Goal: Task Accomplishment & Management: Use online tool/utility

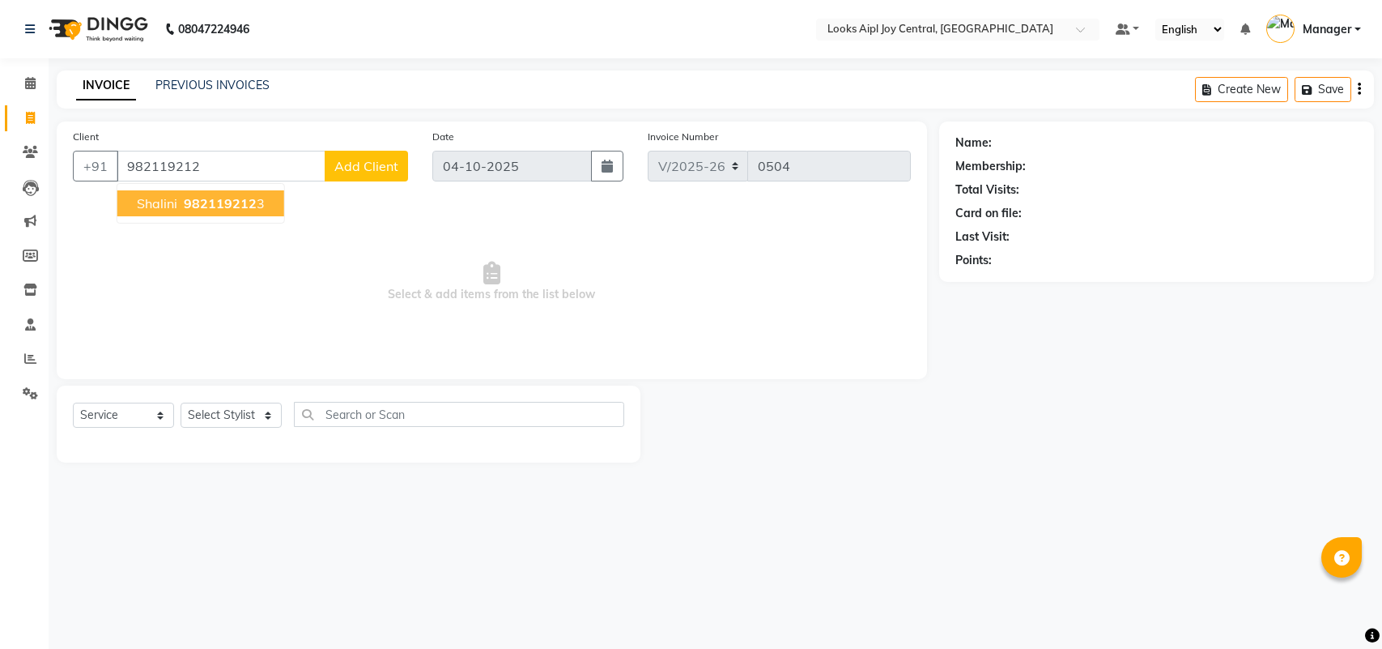
select select "6032"
select select "service"
click at [271, 208] on button "[PERSON_NAME] 982119212 3" at bounding box center [200, 203] width 167 height 26
type input "9821192123"
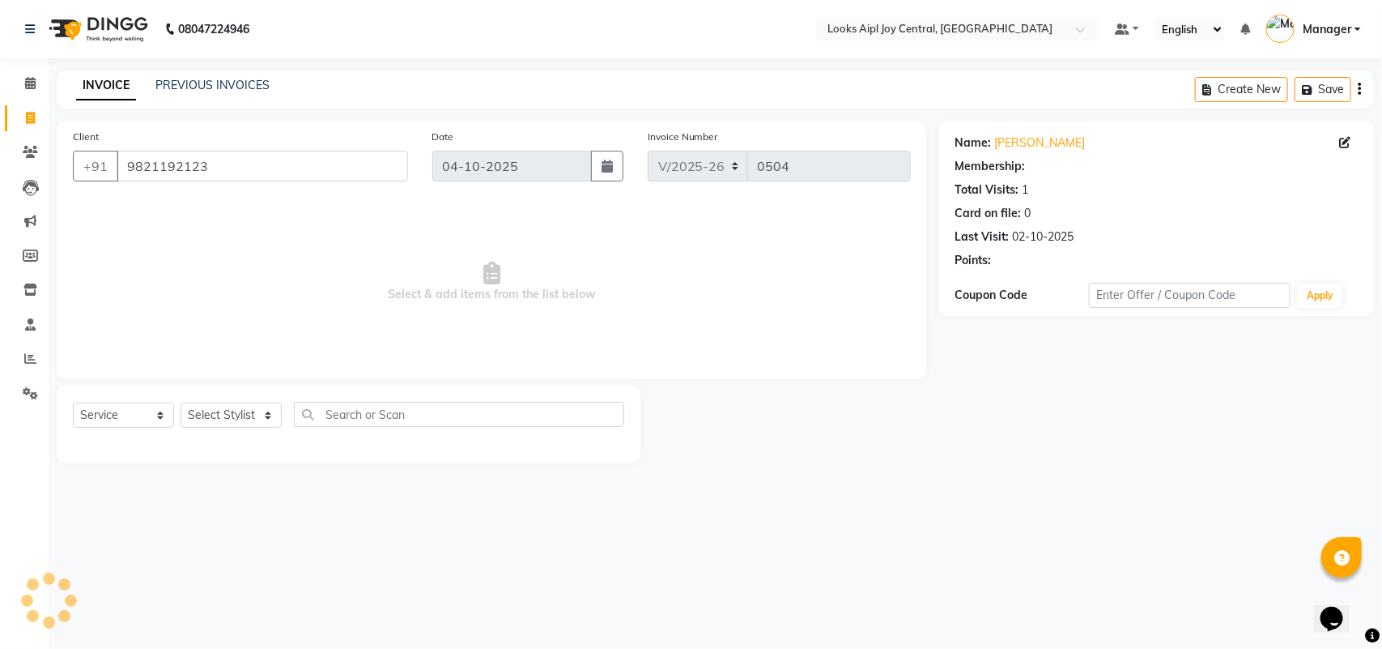
select select "1: Object"
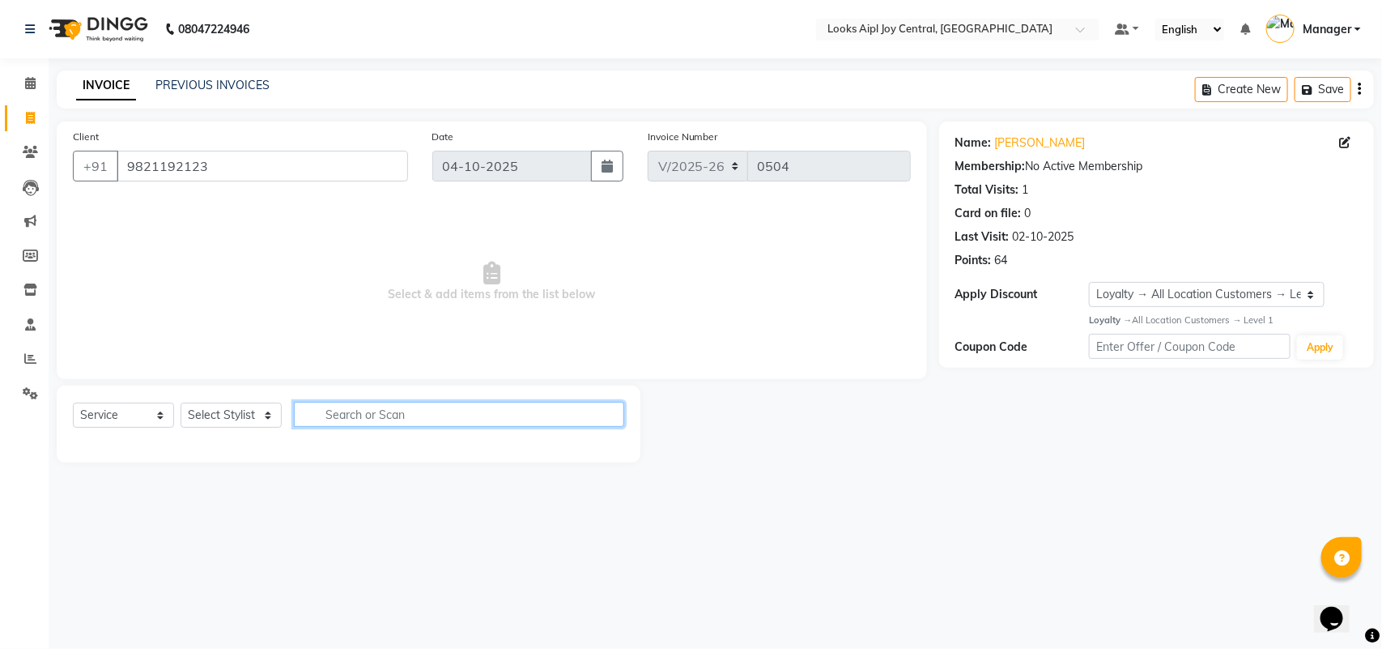
click at [402, 419] on input "text" at bounding box center [459, 414] width 330 height 25
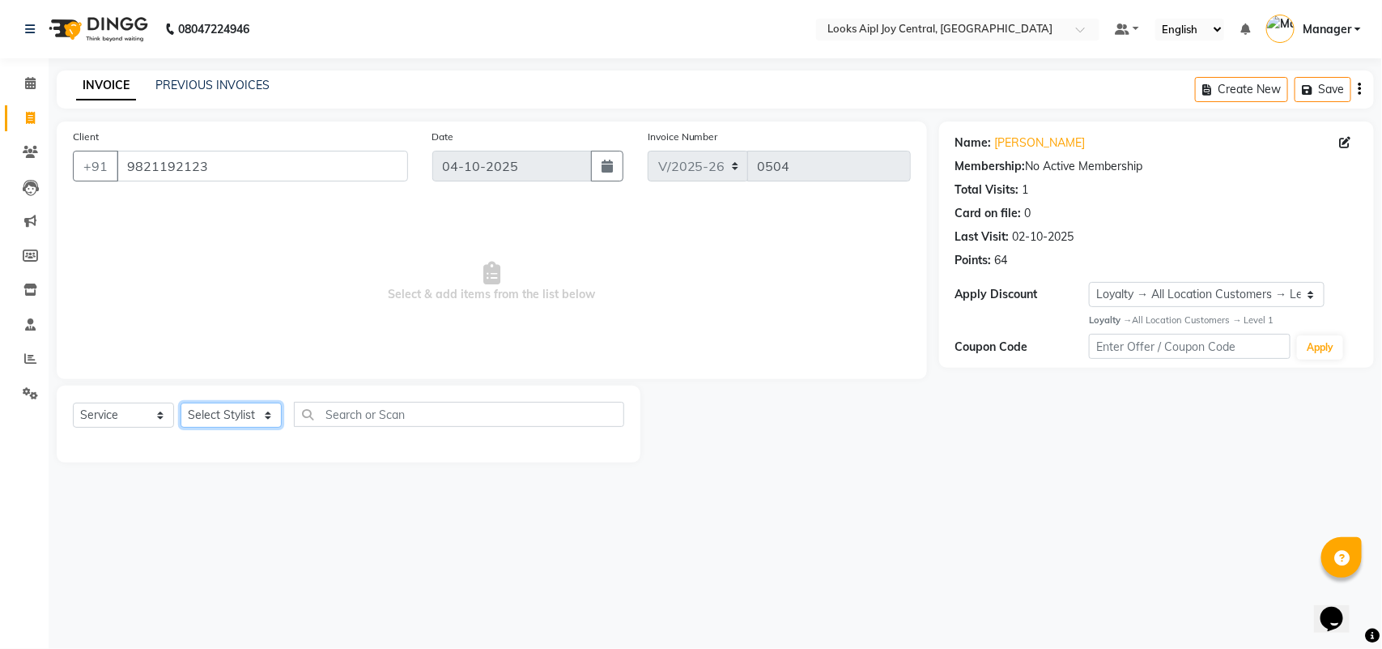
click at [239, 419] on select "Select Stylist [PERSON_NAME] [PERSON_NAME] Counter Deepak_pdct [PERSON_NAME] [P…" at bounding box center [231, 414] width 101 height 25
select select "93295"
click at [181, 402] on select "Select Stylist [PERSON_NAME] [PERSON_NAME] Counter Deepak_pdct [PERSON_NAME] [P…" at bounding box center [231, 414] width 101 height 25
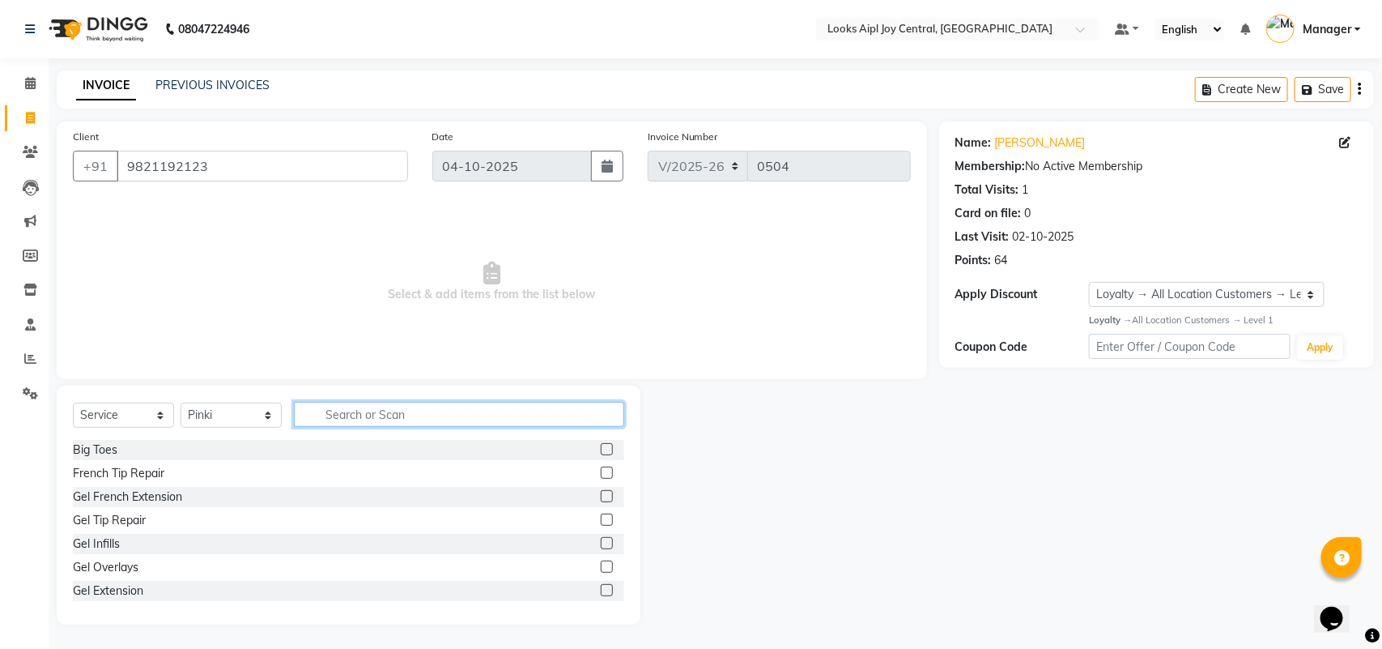
click at [355, 426] on input "text" at bounding box center [459, 414] width 330 height 25
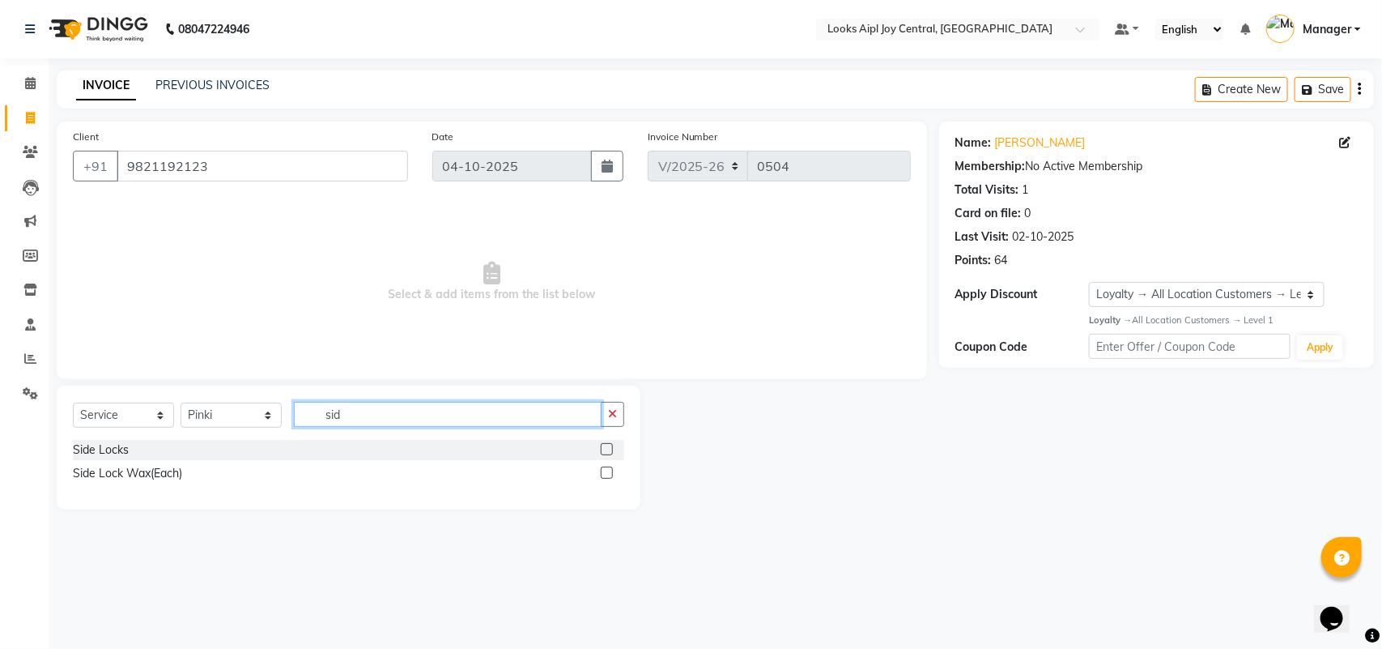
type input "sid"
click at [606, 471] on label at bounding box center [607, 472] width 12 height 12
click at [606, 471] on input "checkbox" at bounding box center [606, 473] width 11 height 11
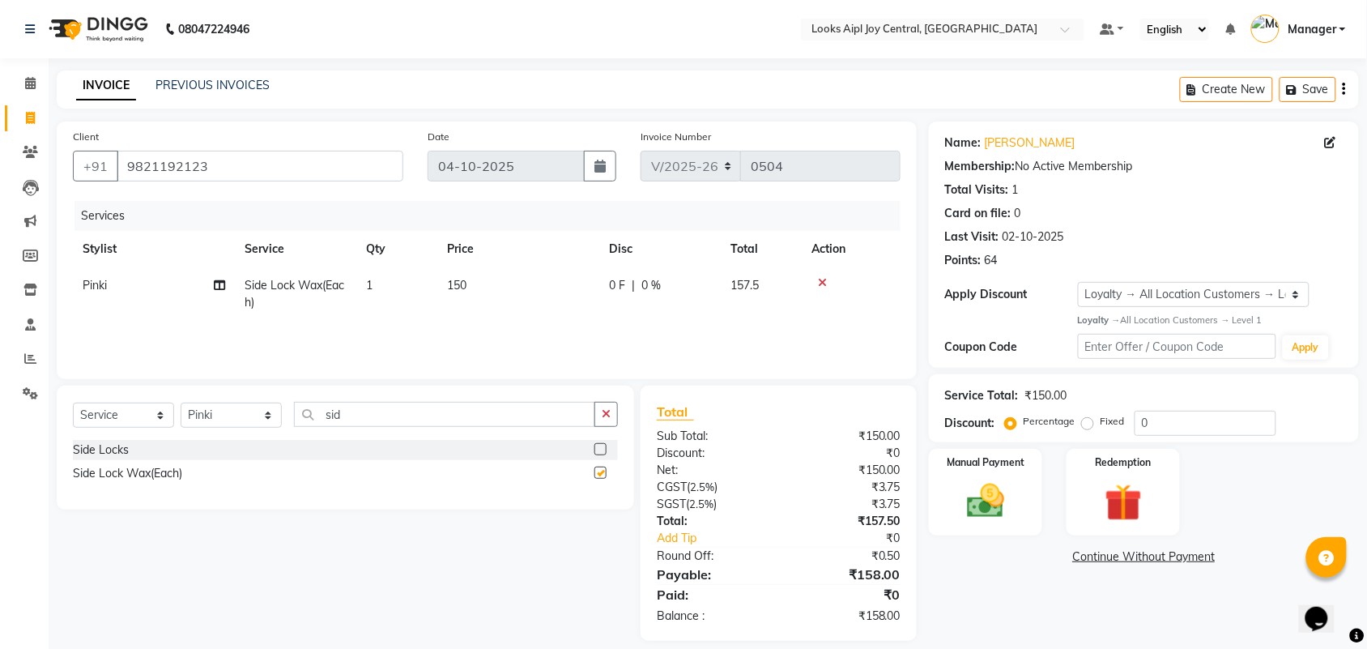
checkbox input "false"
click at [447, 285] on span "150" at bounding box center [456, 285] width 19 height 15
select select "93295"
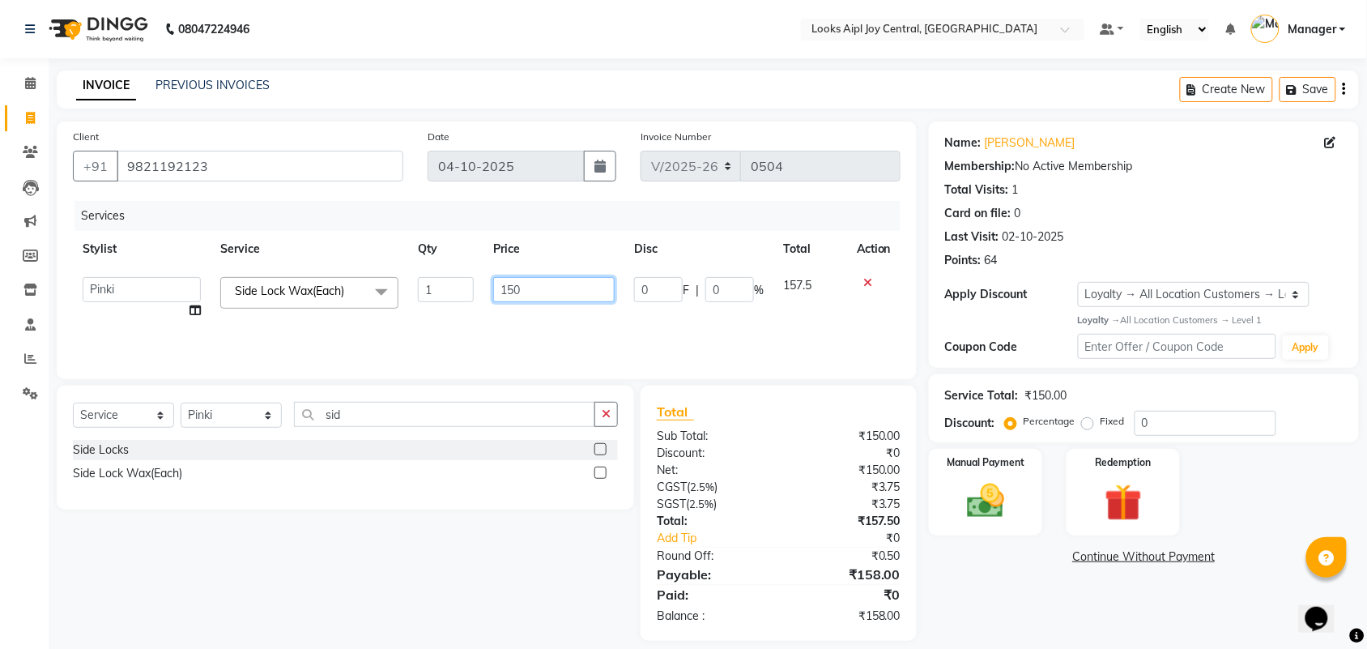
drag, startPoint x: 543, startPoint y: 300, endPoint x: 470, endPoint y: 296, distance: 73.8
click at [470, 296] on tr "[PERSON_NAME] [PERSON_NAME] Aslaam_pdct Counter Deepak_pdct Dheeraj_pdct Dheera…" at bounding box center [487, 298] width 828 height 62
type input "350"
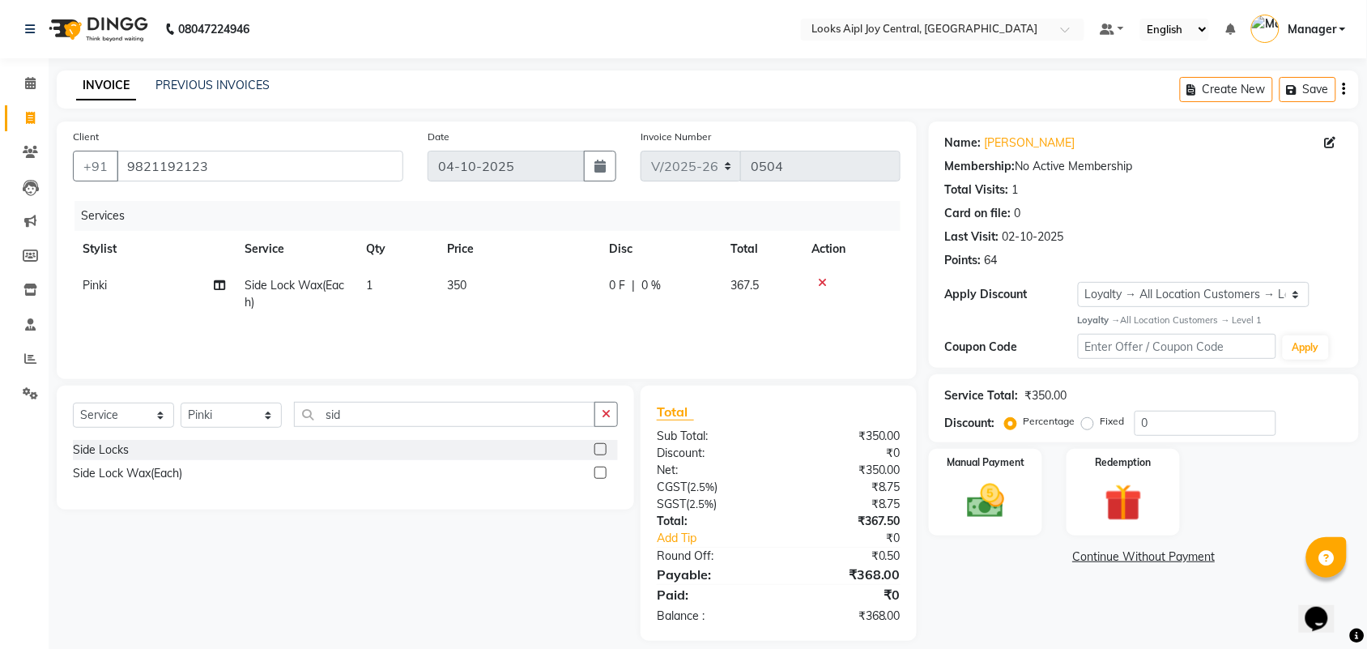
click at [596, 220] on div "Services" at bounding box center [493, 216] width 838 height 30
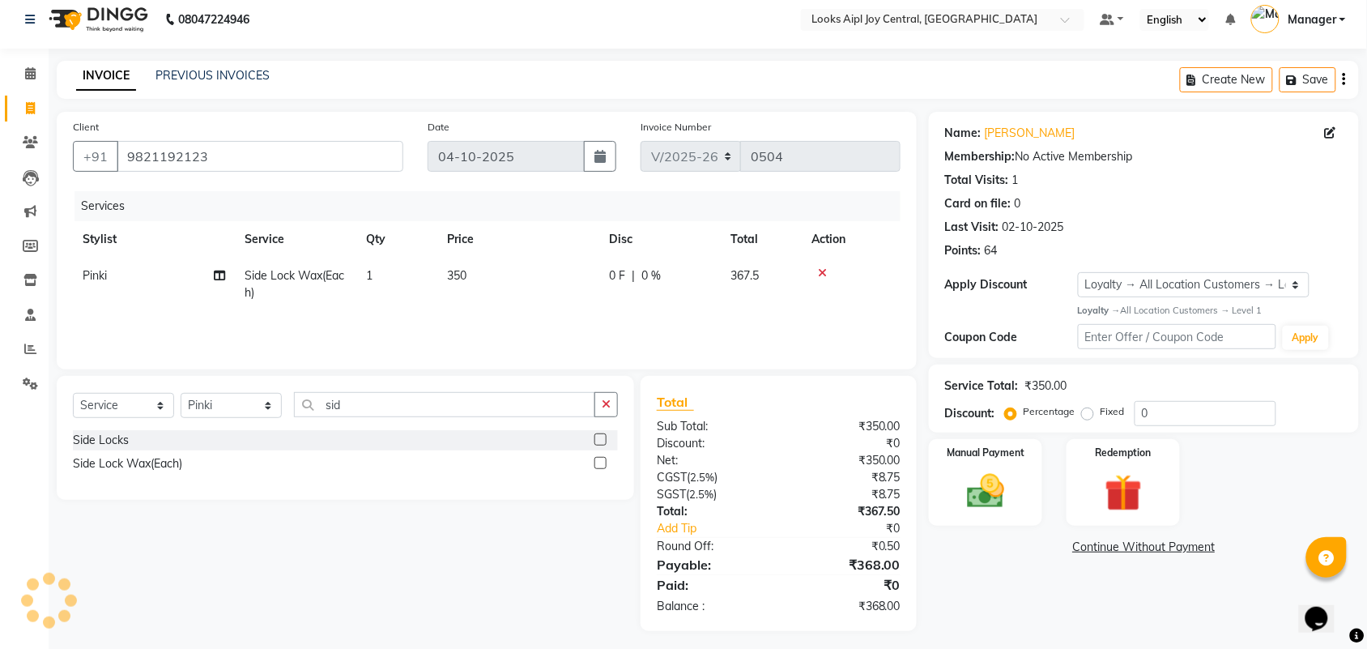
scroll to position [16, 0]
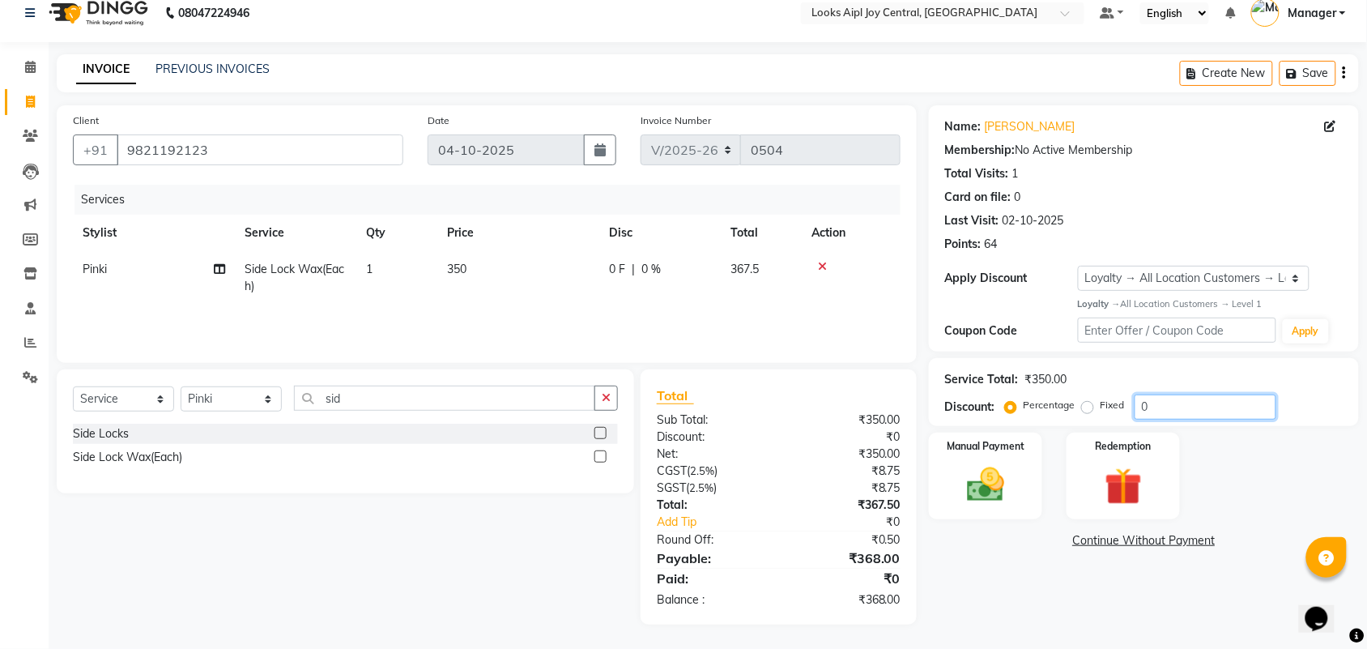
drag, startPoint x: 1156, startPoint y: 402, endPoint x: 1094, endPoint y: 410, distance: 62.8
click at [1094, 410] on div "Percentage Fixed 0" at bounding box center [1142, 406] width 268 height 25
type input "36"
click at [972, 491] on img at bounding box center [985, 484] width 63 height 45
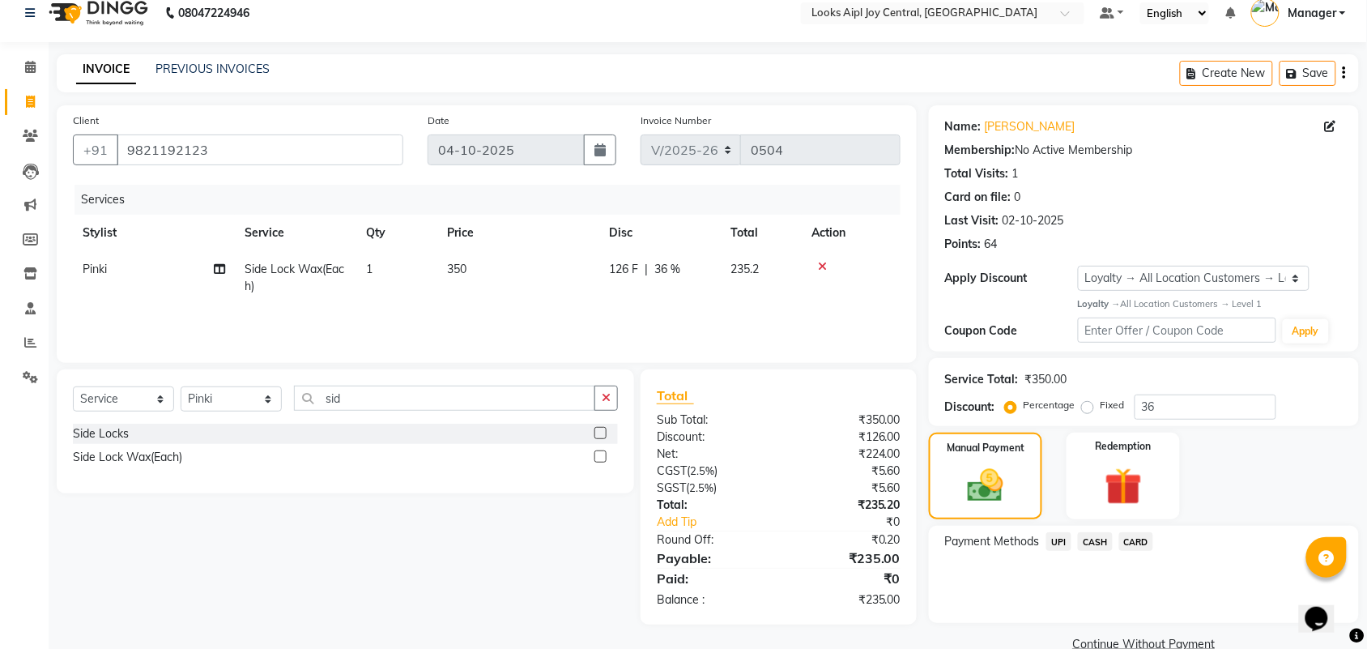
click at [1127, 541] on span "CARD" at bounding box center [1136, 541] width 35 height 19
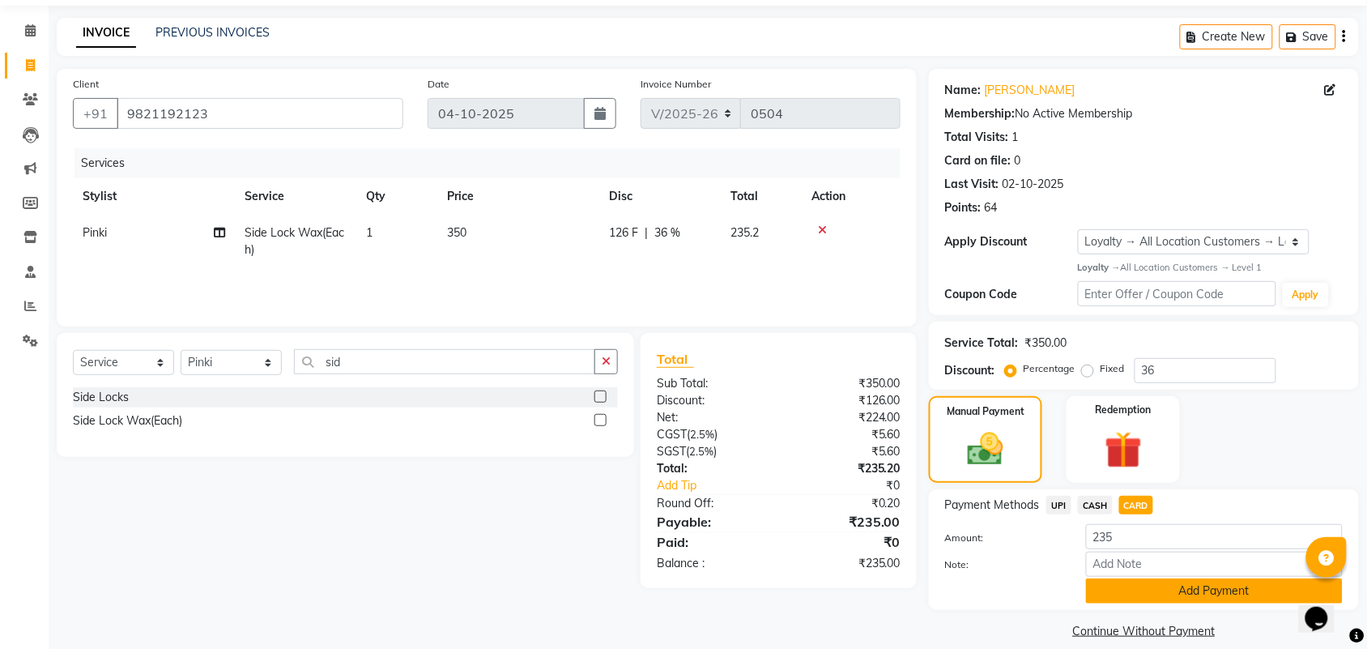
scroll to position [70, 0]
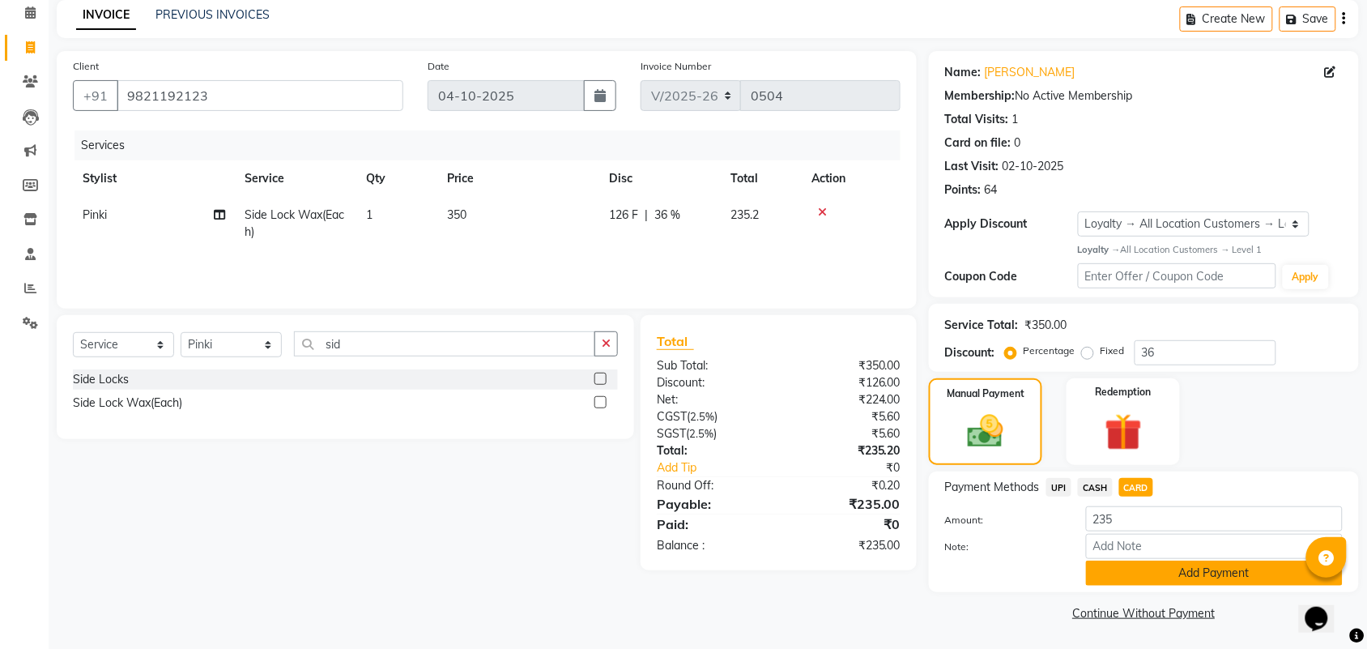
click at [1155, 572] on button "Add Payment" at bounding box center [1214, 572] width 257 height 25
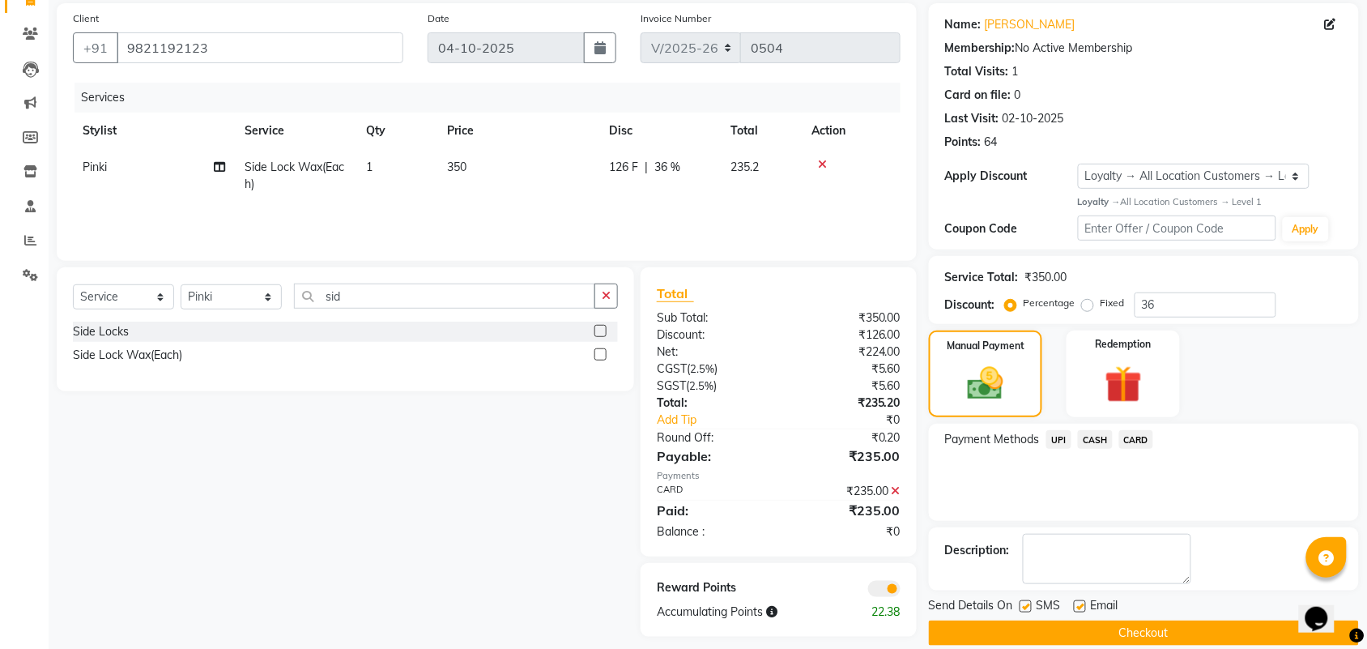
scroll to position [139, 0]
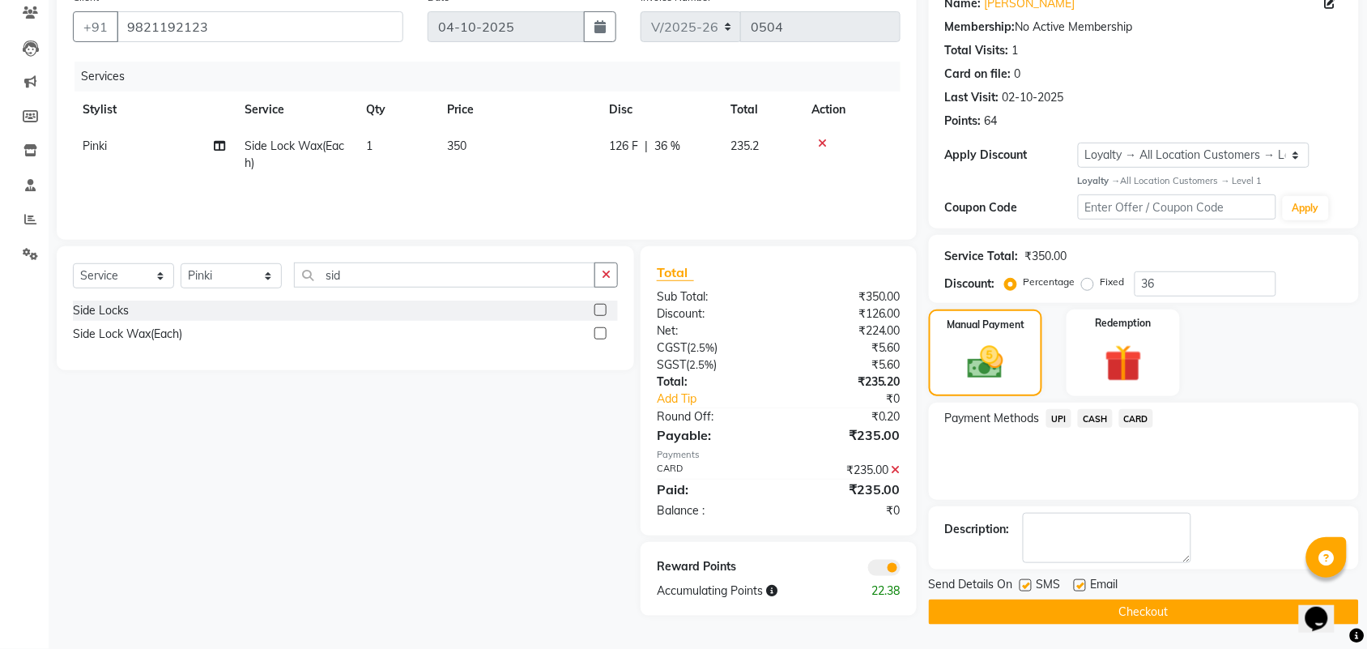
click at [1063, 614] on button "Checkout" at bounding box center [1144, 611] width 430 height 25
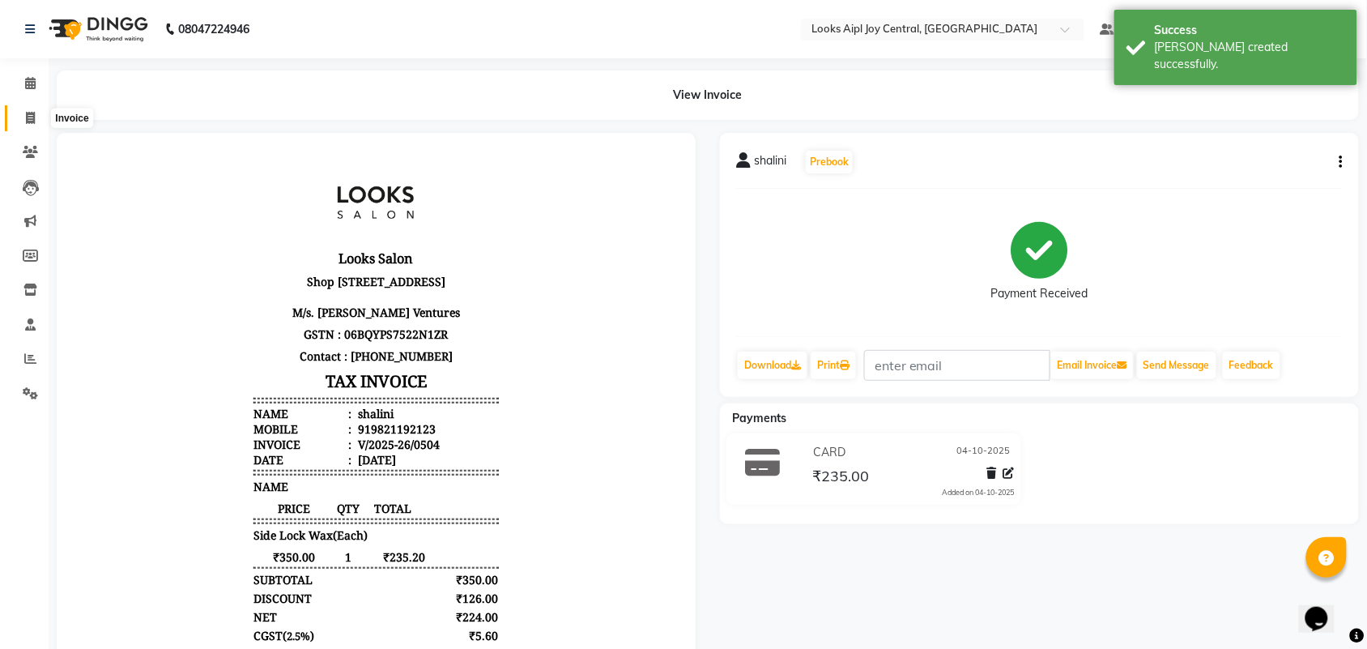
click at [27, 121] on icon at bounding box center [30, 118] width 9 height 12
select select "6032"
select select "service"
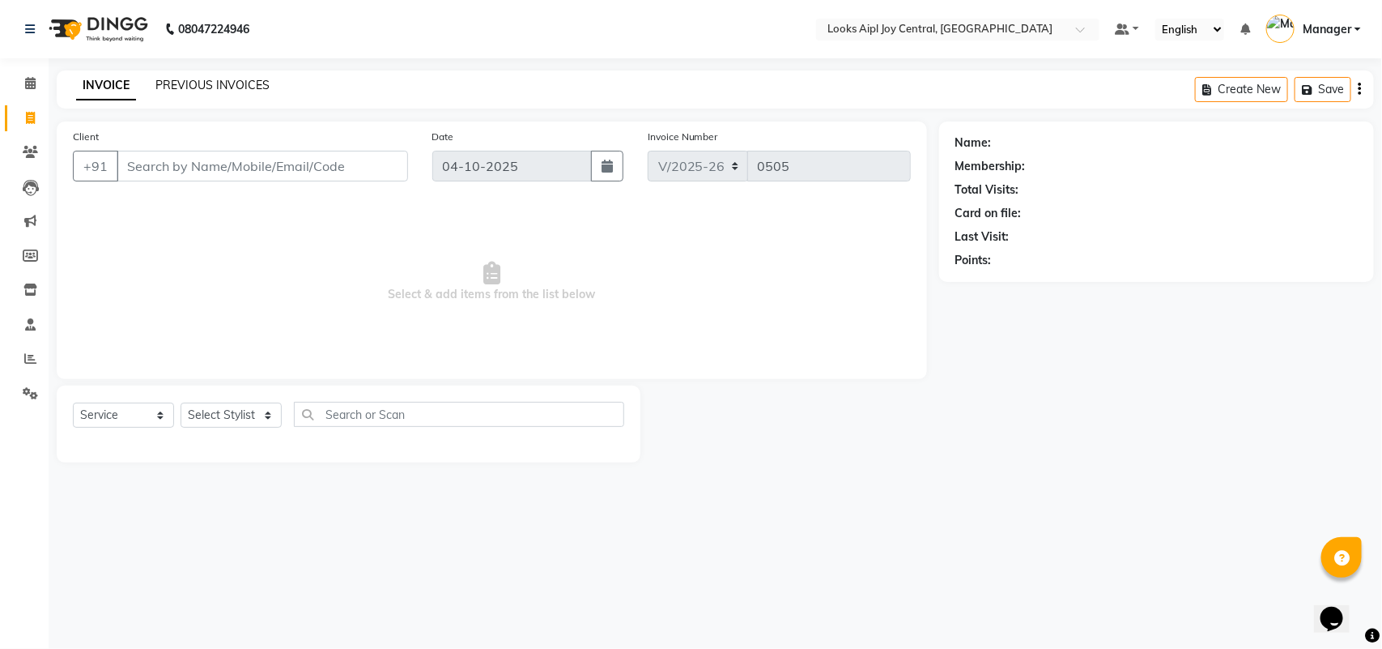
click at [224, 91] on link "PREVIOUS INVOICES" at bounding box center [212, 85] width 114 height 15
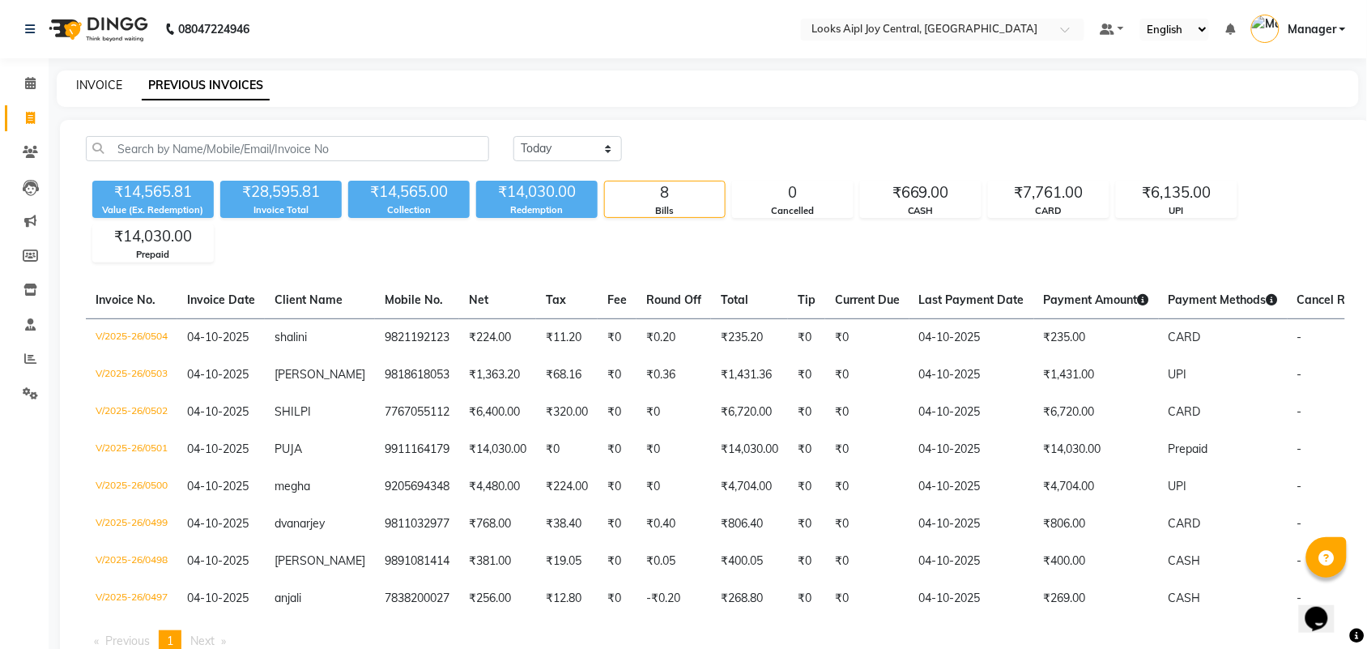
click at [101, 78] on link "INVOICE" at bounding box center [99, 85] width 46 height 15
select select "service"
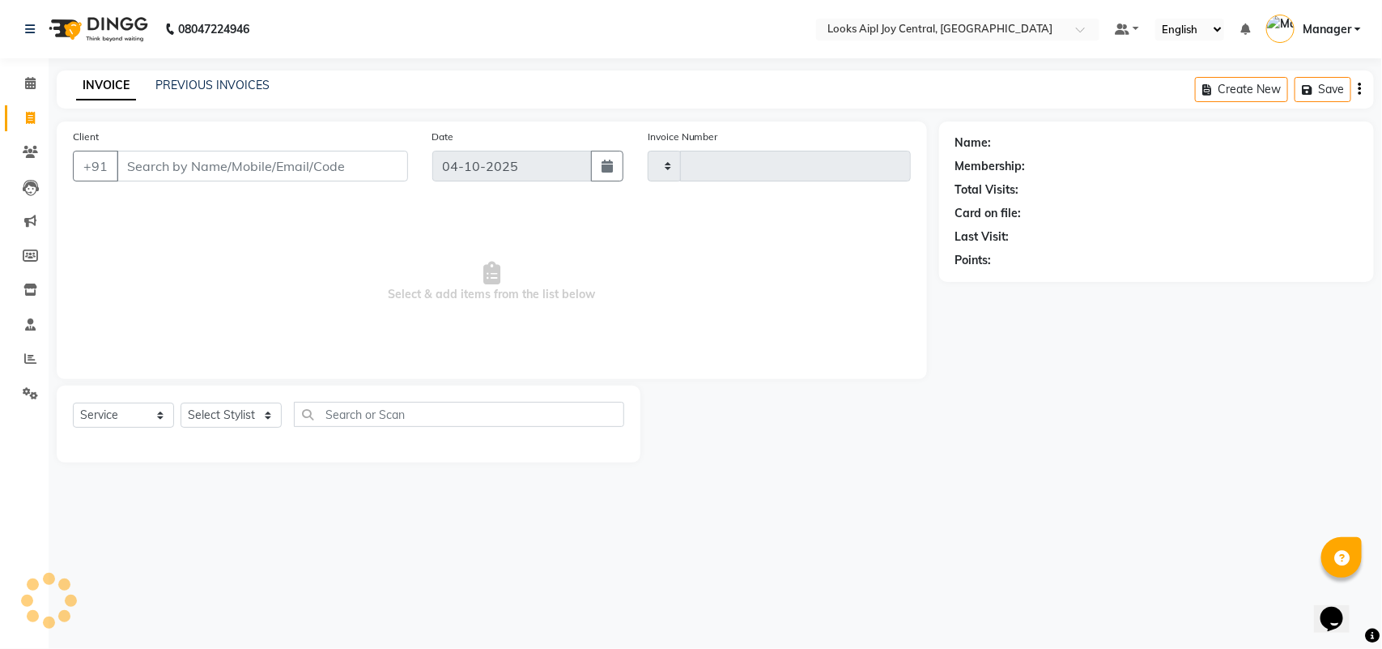
type input "0505"
select select "6032"
select select "service"
click at [259, 160] on input "Client" at bounding box center [263, 166] width 292 height 31
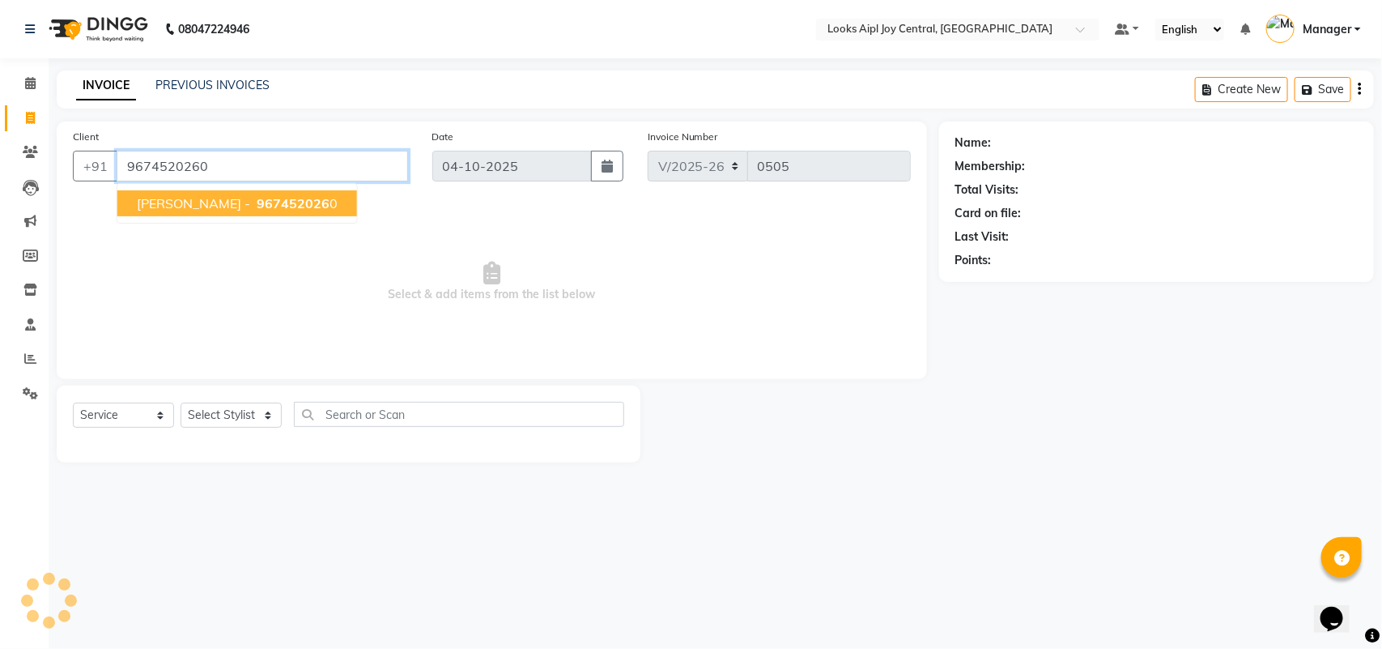
type input "9674520260"
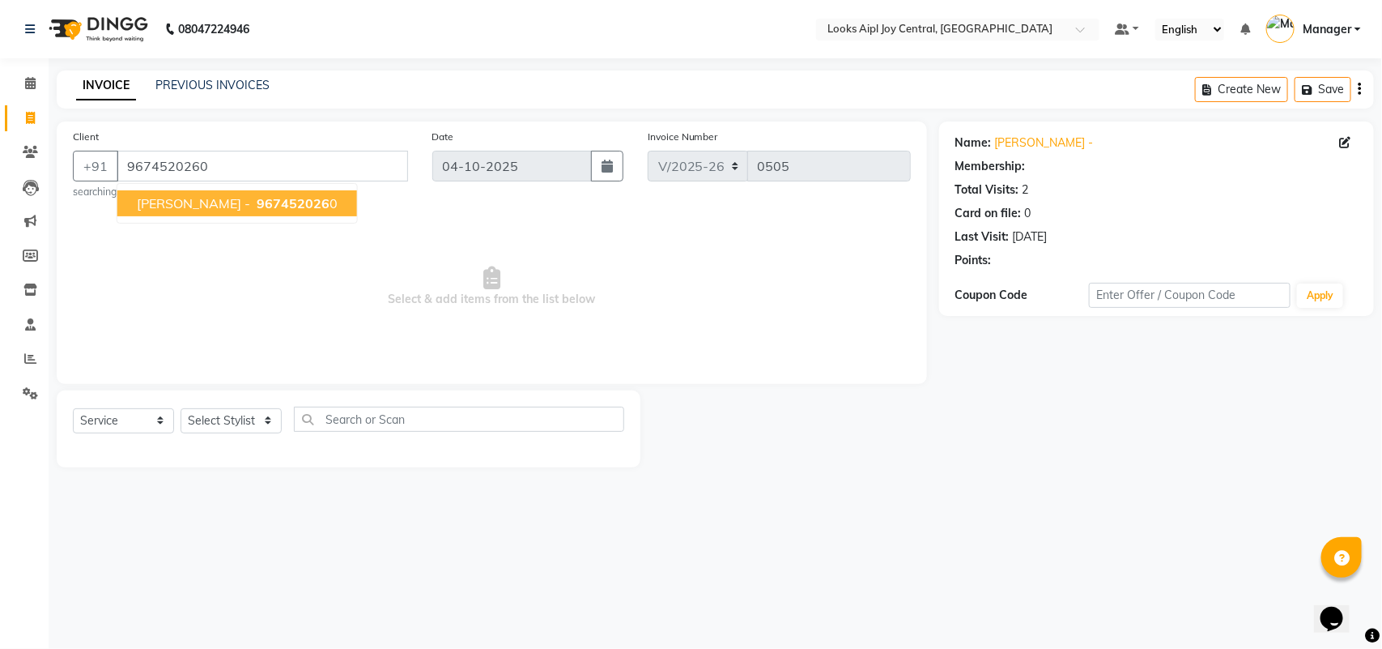
click at [271, 209] on ngb-highlight "967452026 0" at bounding box center [295, 203] width 84 height 16
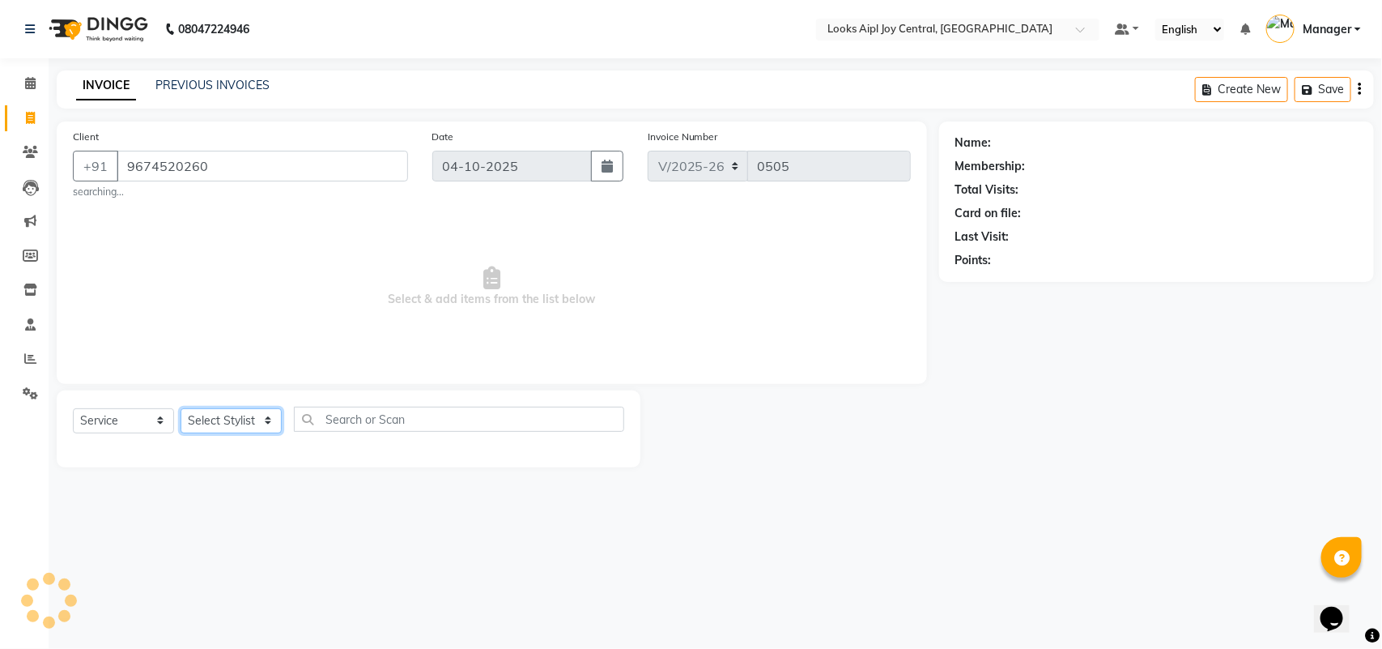
click at [229, 419] on select "Select Stylist [PERSON_NAME] [PERSON_NAME] Counter Deepak_pdct [PERSON_NAME] [P…" at bounding box center [231, 420] width 101 height 25
select select "92840"
click at [181, 408] on select "Select Stylist [PERSON_NAME] [PERSON_NAME] Counter Deepak_pdct [PERSON_NAME] [P…" at bounding box center [231, 420] width 101 height 25
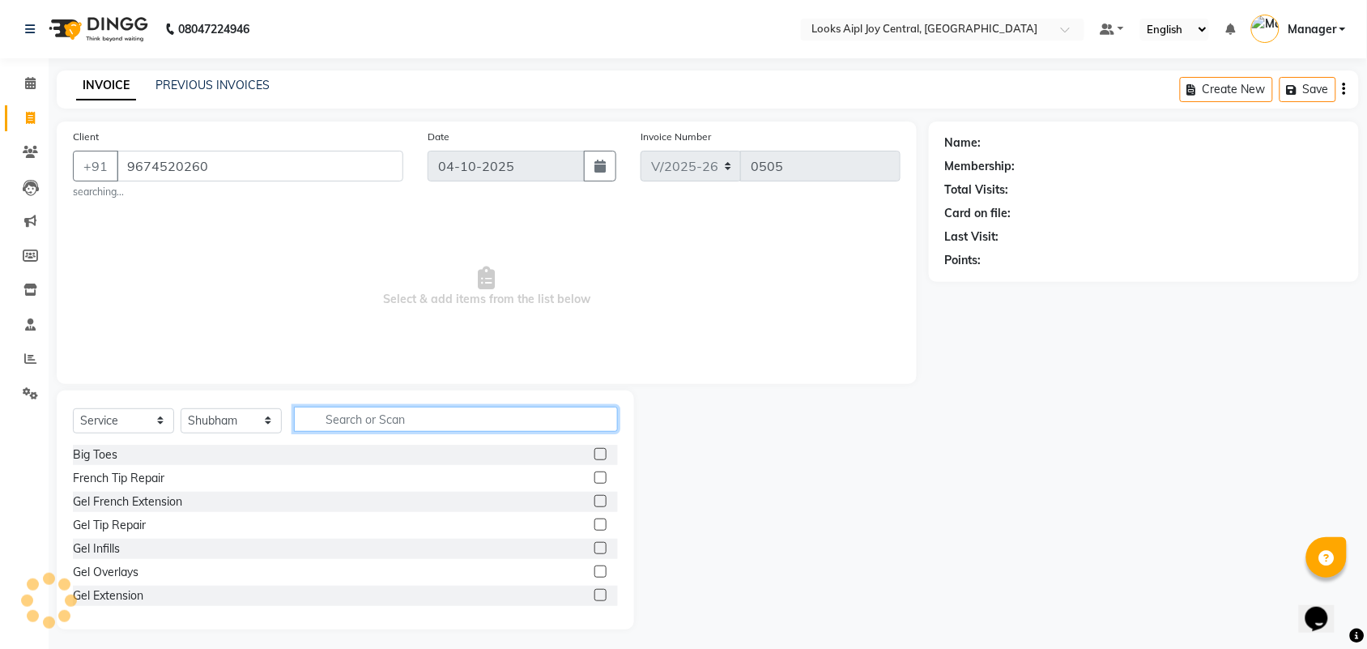
click at [313, 419] on input "text" at bounding box center [456, 418] width 324 height 25
select select "1: Object"
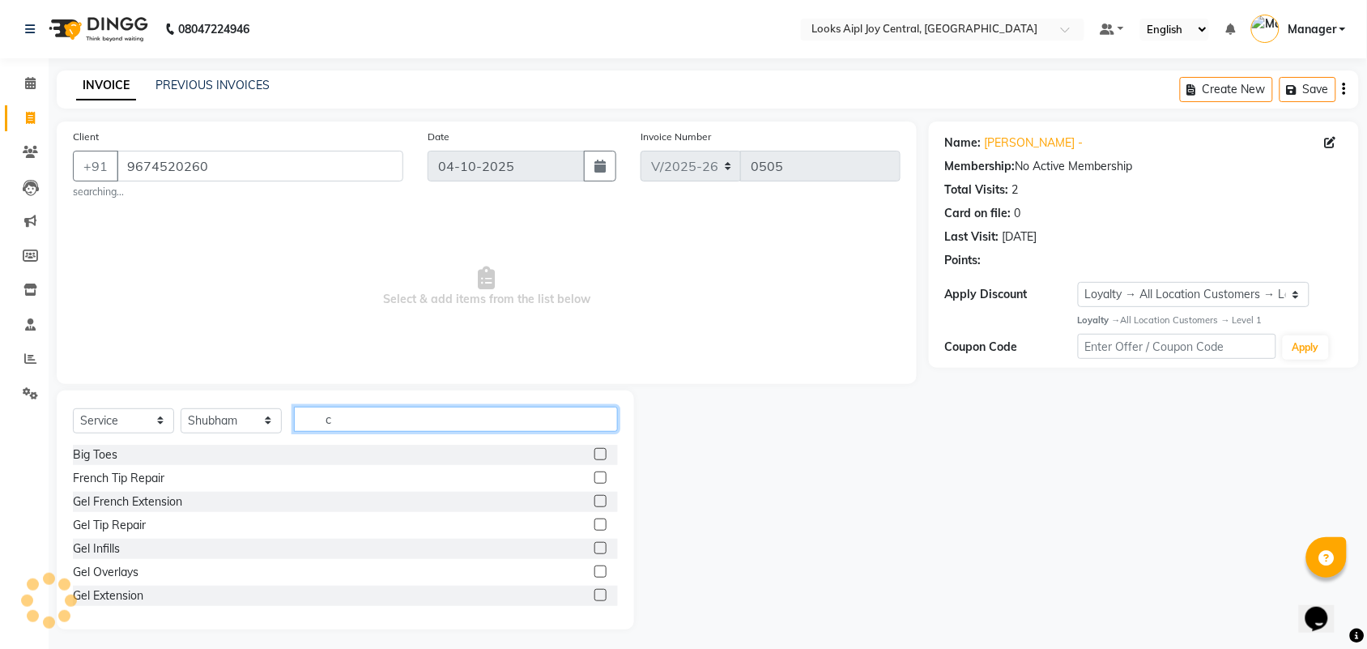
type input "ch"
select select "1: Object"
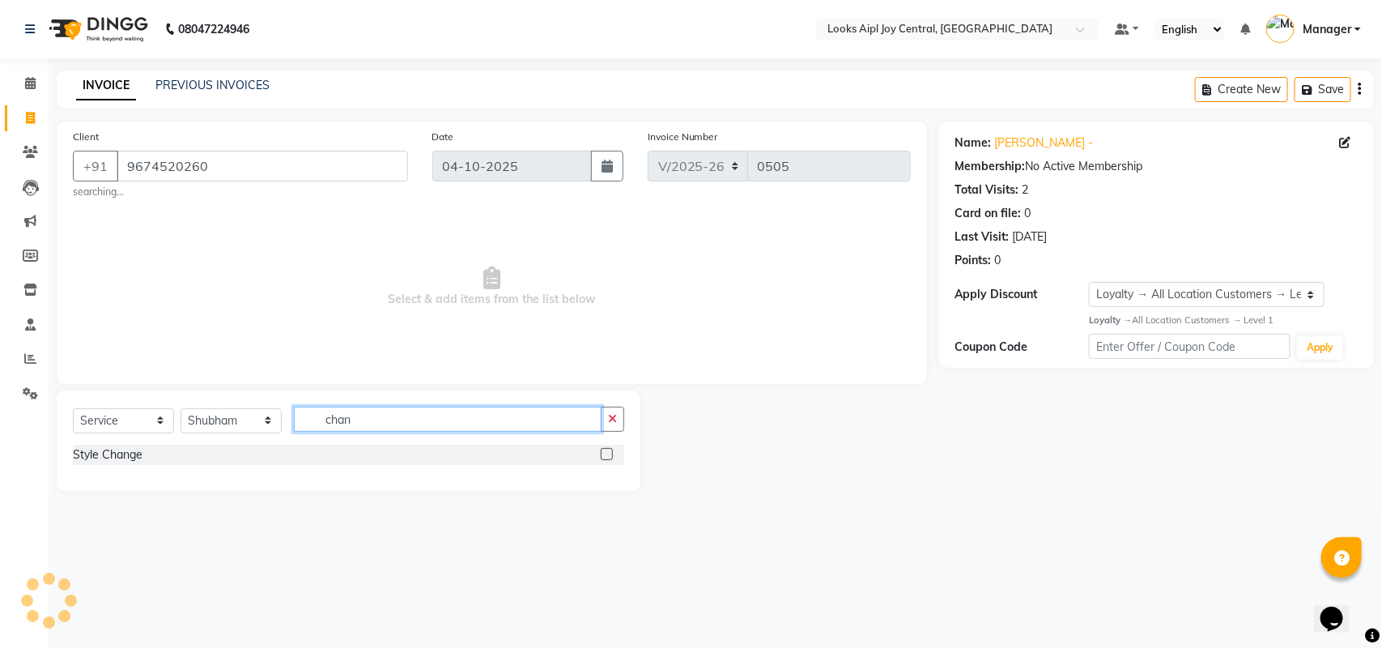
type input "chan"
click at [606, 456] on label at bounding box center [607, 454] width 12 height 12
click at [606, 456] on input "checkbox" at bounding box center [606, 454] width 11 height 11
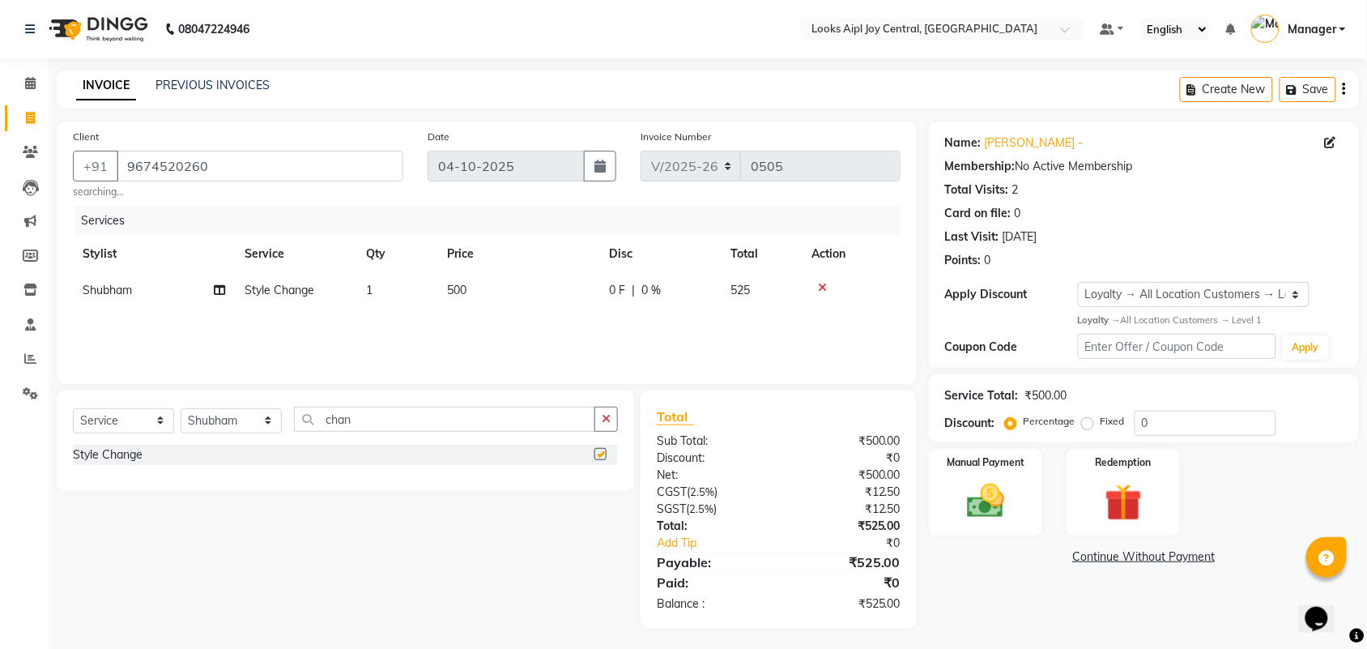
checkbox input "false"
drag, startPoint x: 365, startPoint y: 423, endPoint x: 308, endPoint y: 426, distance: 57.6
click at [308, 426] on input "chan" at bounding box center [444, 418] width 301 height 25
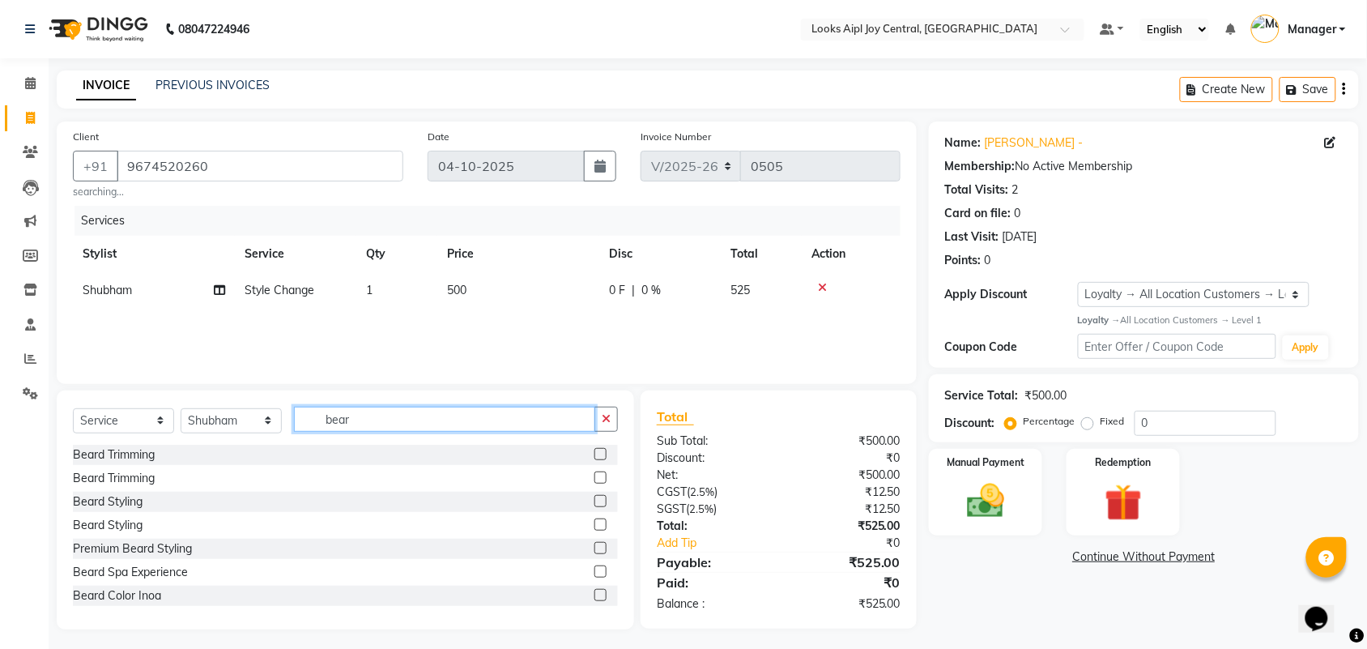
type input "bear"
click at [594, 480] on label at bounding box center [600, 477] width 12 height 12
click at [594, 480] on input "checkbox" at bounding box center [599, 478] width 11 height 11
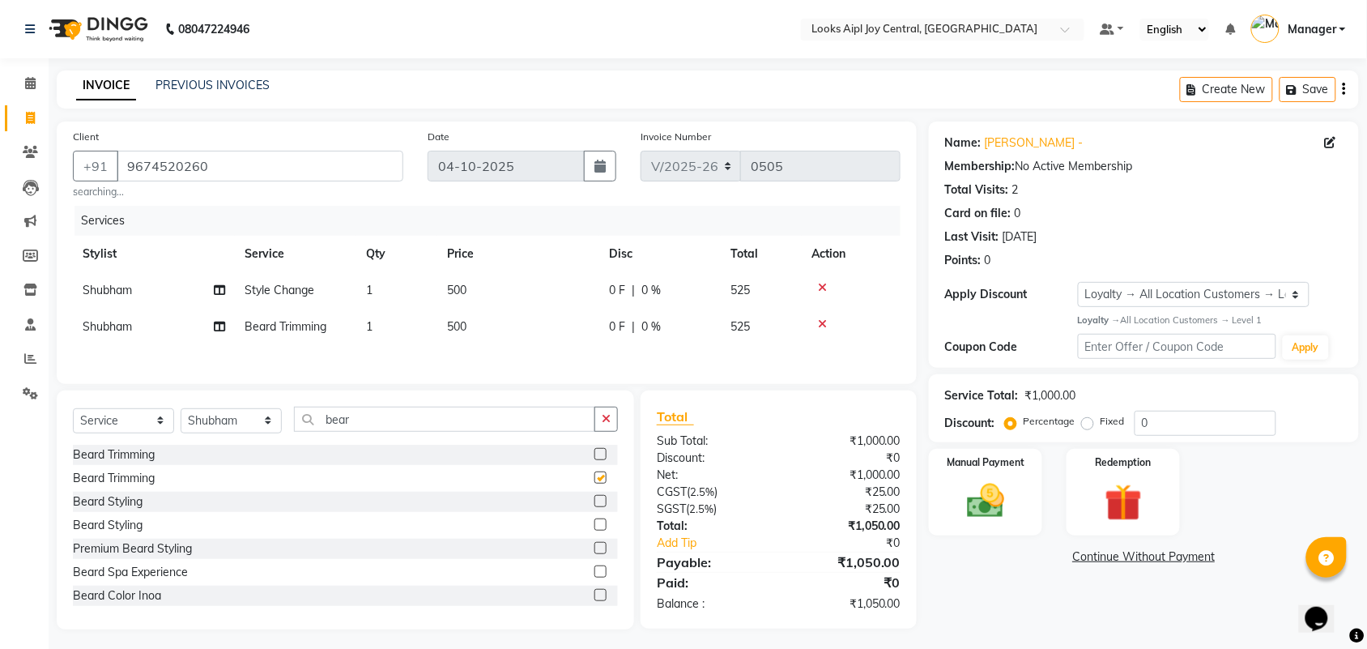
checkbox input "false"
drag, startPoint x: 462, startPoint y: 433, endPoint x: 318, endPoint y: 421, distance: 143.8
click at [318, 421] on input "bear" at bounding box center [444, 418] width 301 height 25
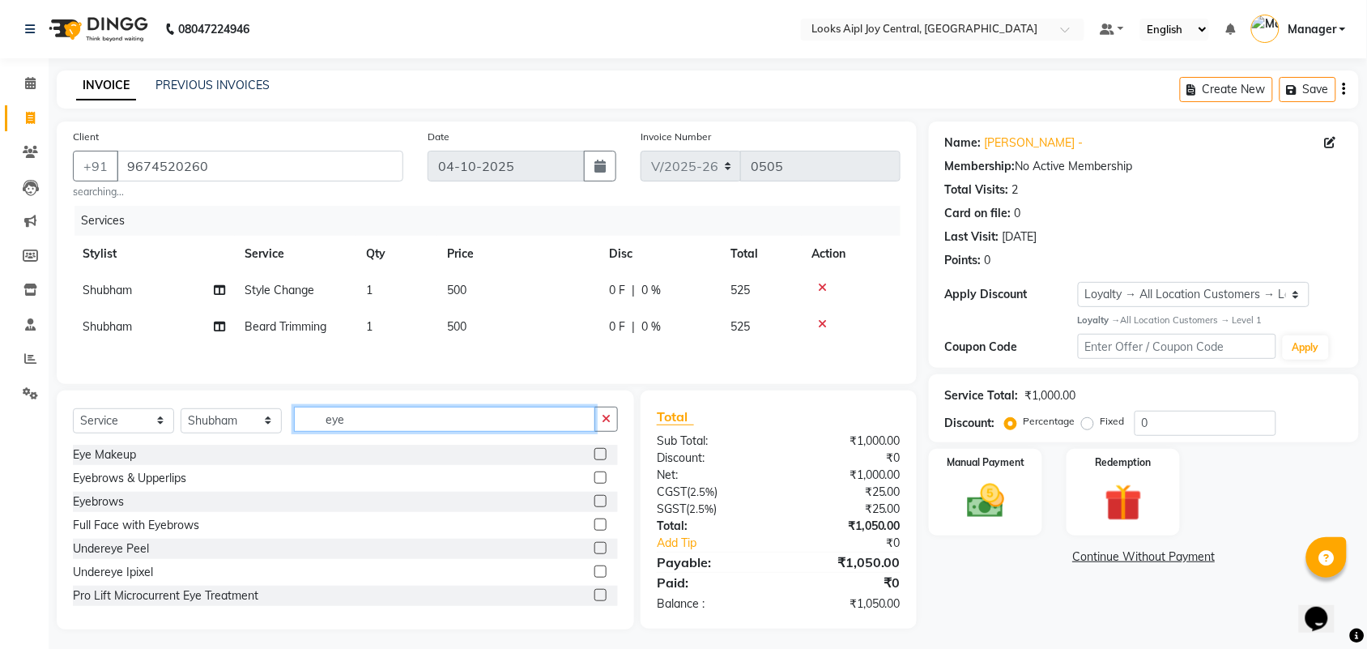
type input "eye"
click at [594, 507] on label at bounding box center [600, 501] width 12 height 12
click at [594, 507] on input "checkbox" at bounding box center [599, 501] width 11 height 11
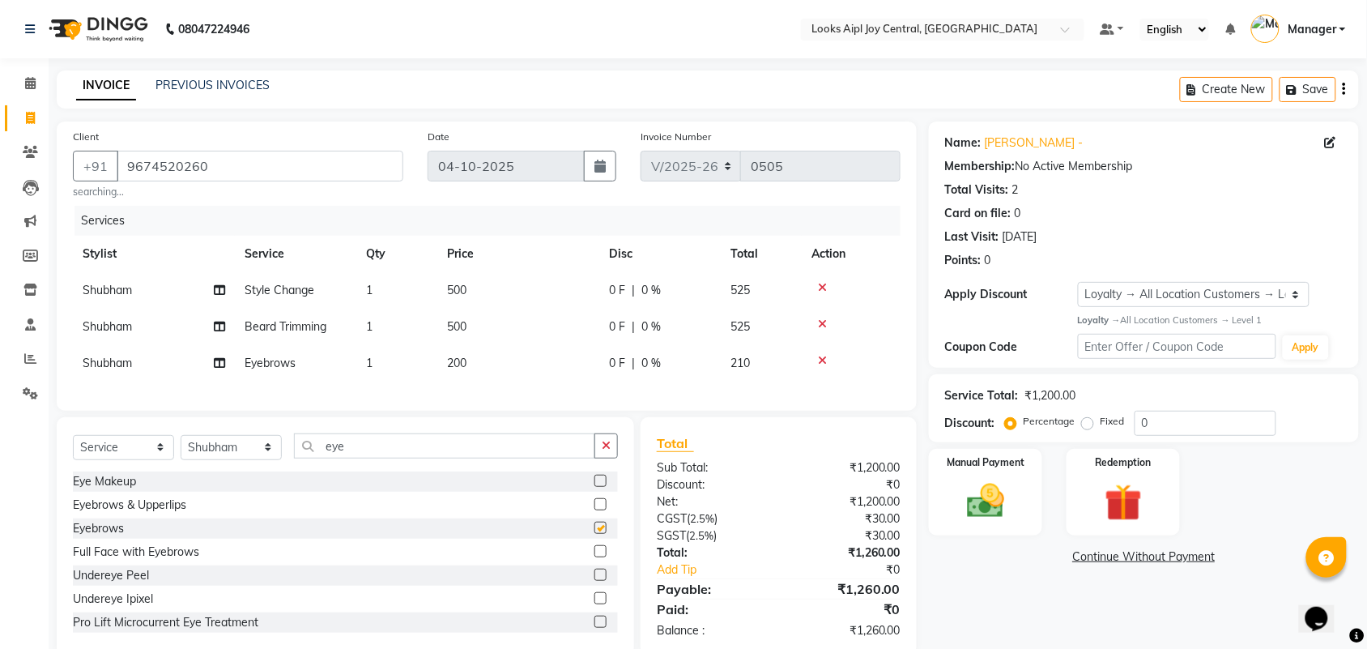
checkbox input "false"
drag, startPoint x: 359, startPoint y: 463, endPoint x: 312, endPoint y: 463, distance: 47.0
click at [312, 458] on input "eye" at bounding box center [444, 445] width 301 height 25
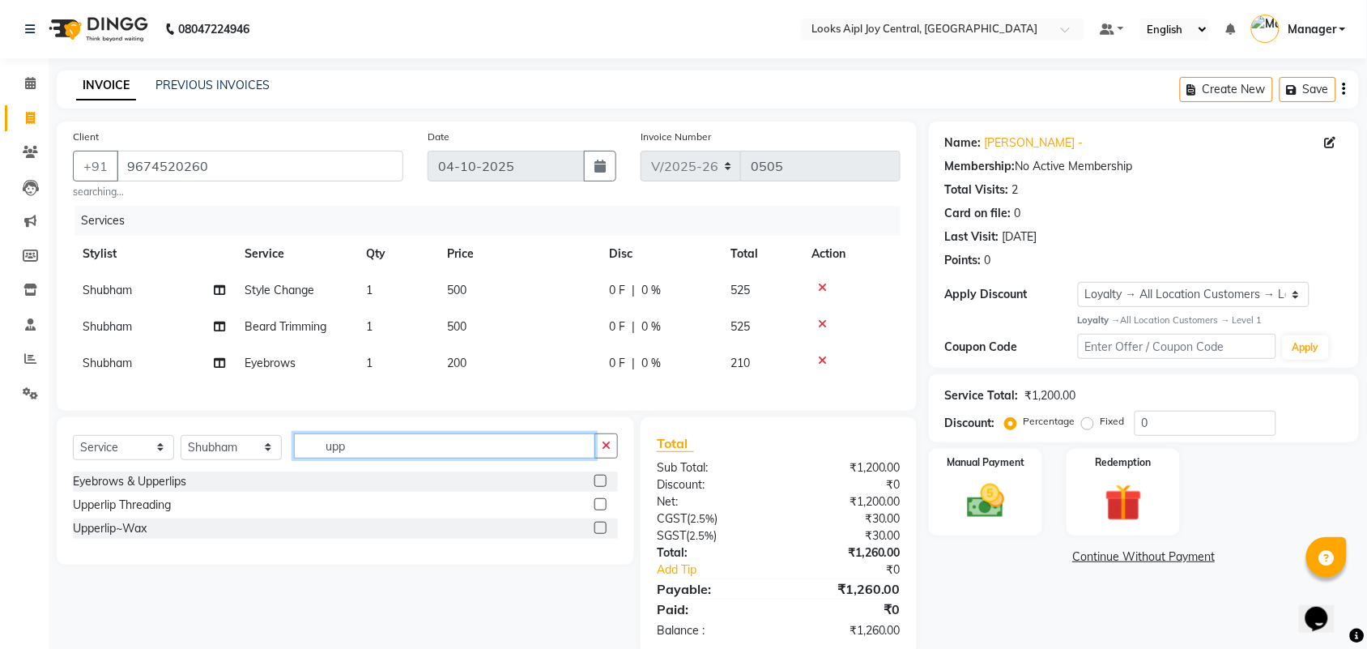
type input "upp"
click at [597, 510] on label at bounding box center [600, 504] width 12 height 12
click at [597, 510] on input "checkbox" at bounding box center [599, 505] width 11 height 11
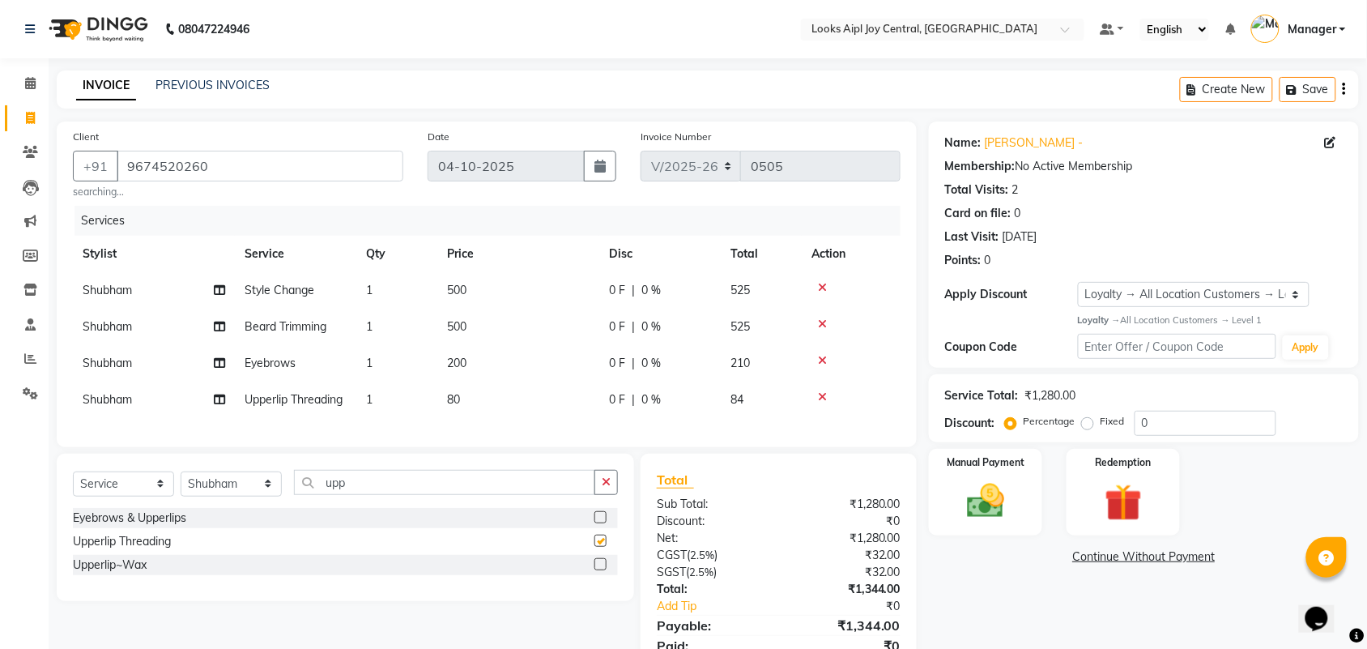
checkbox input "false"
drag, startPoint x: 398, startPoint y: 498, endPoint x: 325, endPoint y: 499, distance: 72.9
click at [325, 495] on input "upp" at bounding box center [444, 482] width 301 height 25
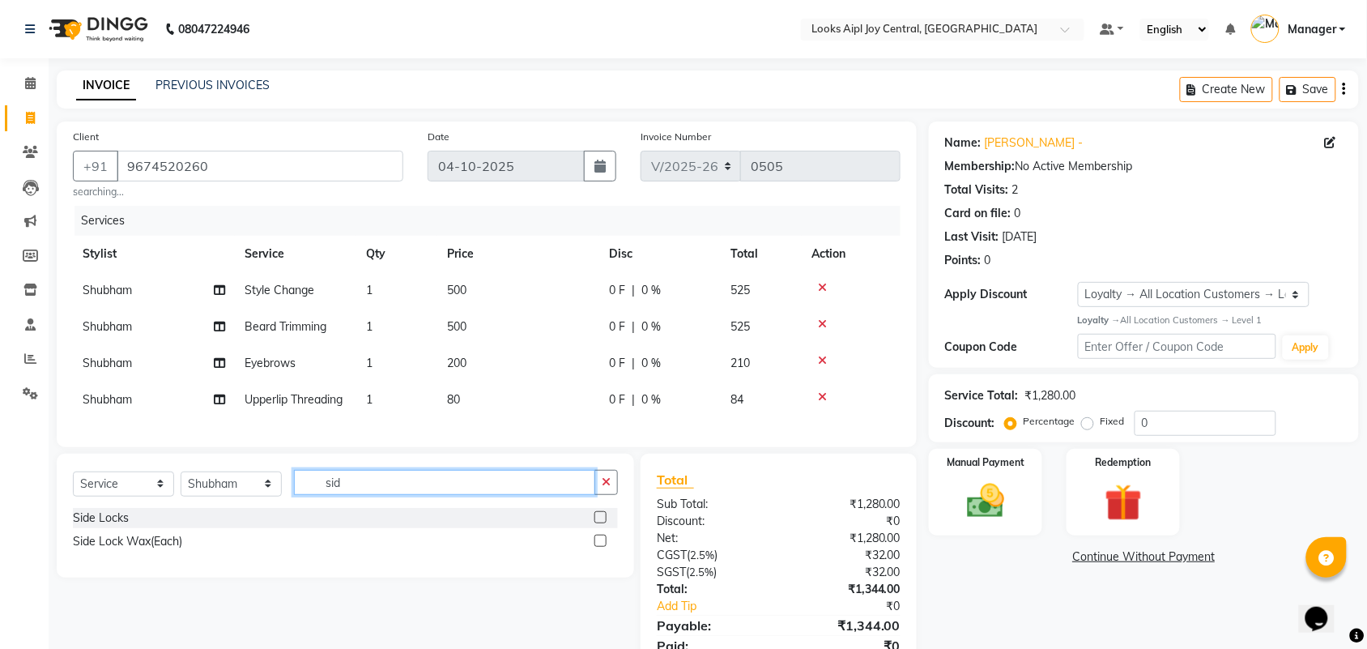
type input "sid"
click at [602, 547] on label at bounding box center [600, 540] width 12 height 12
click at [602, 547] on input "checkbox" at bounding box center [599, 541] width 11 height 11
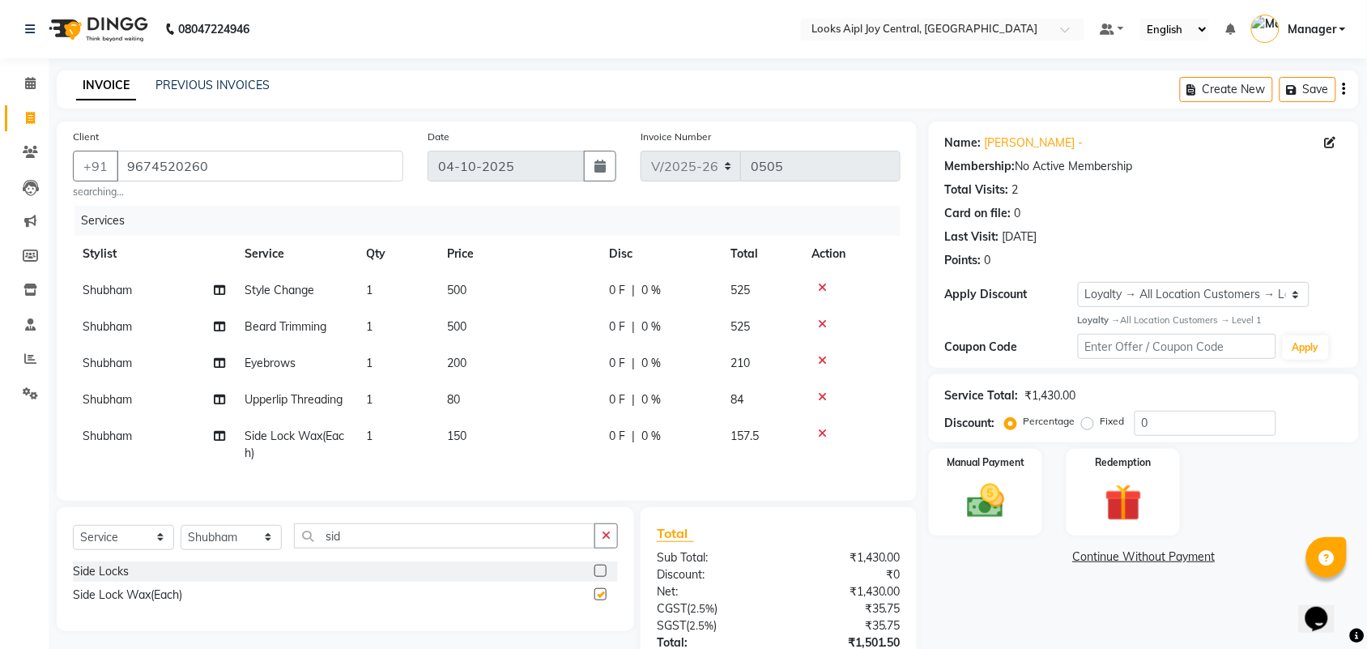
checkbox input "false"
click at [456, 330] on span "500" at bounding box center [456, 326] width 19 height 15
select select "92840"
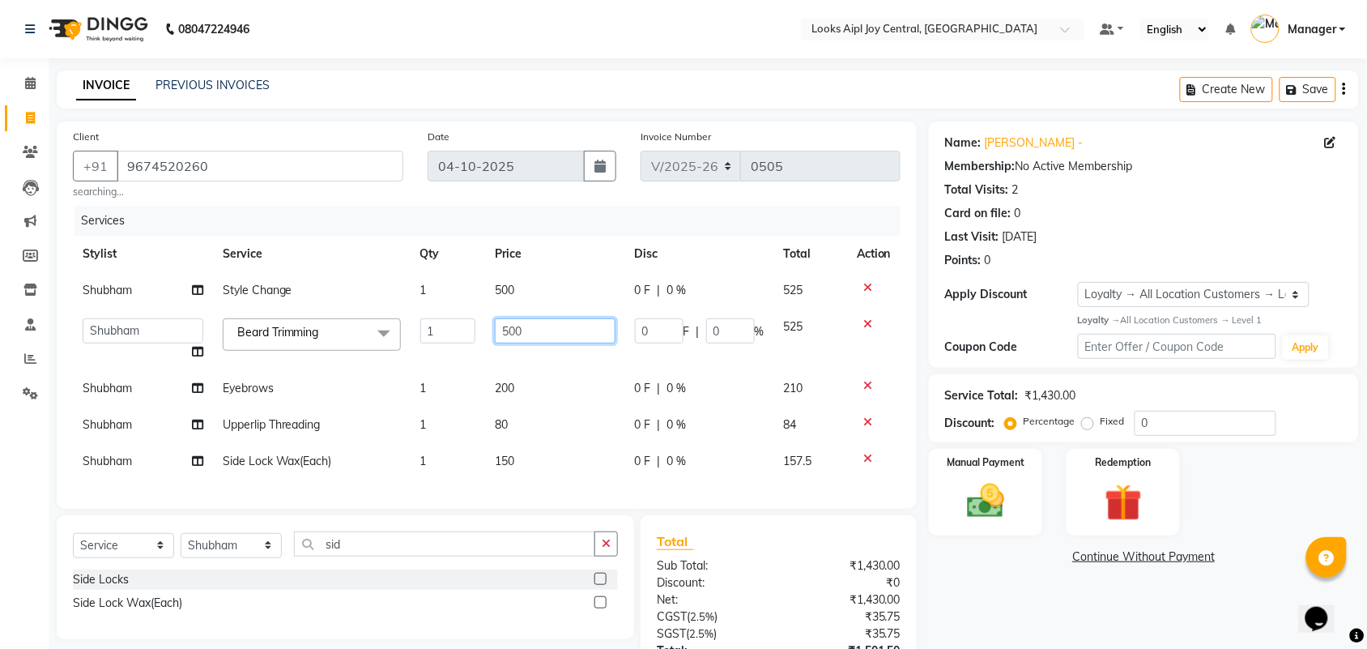
drag, startPoint x: 529, startPoint y: 329, endPoint x: 381, endPoint y: 321, distance: 147.6
click at [381, 321] on tr "[PERSON_NAME] [PERSON_NAME] Aslaam Aslaam_pdct Counter Deepak_pdct Dheeraj_pdct…" at bounding box center [487, 340] width 828 height 62
type input "400"
click at [121, 385] on tbody "[PERSON_NAME] Style Change 1 500 0 F | 0 % 525 [PERSON_NAME] [PERSON_NAME] Coun…" at bounding box center [487, 375] width 828 height 207
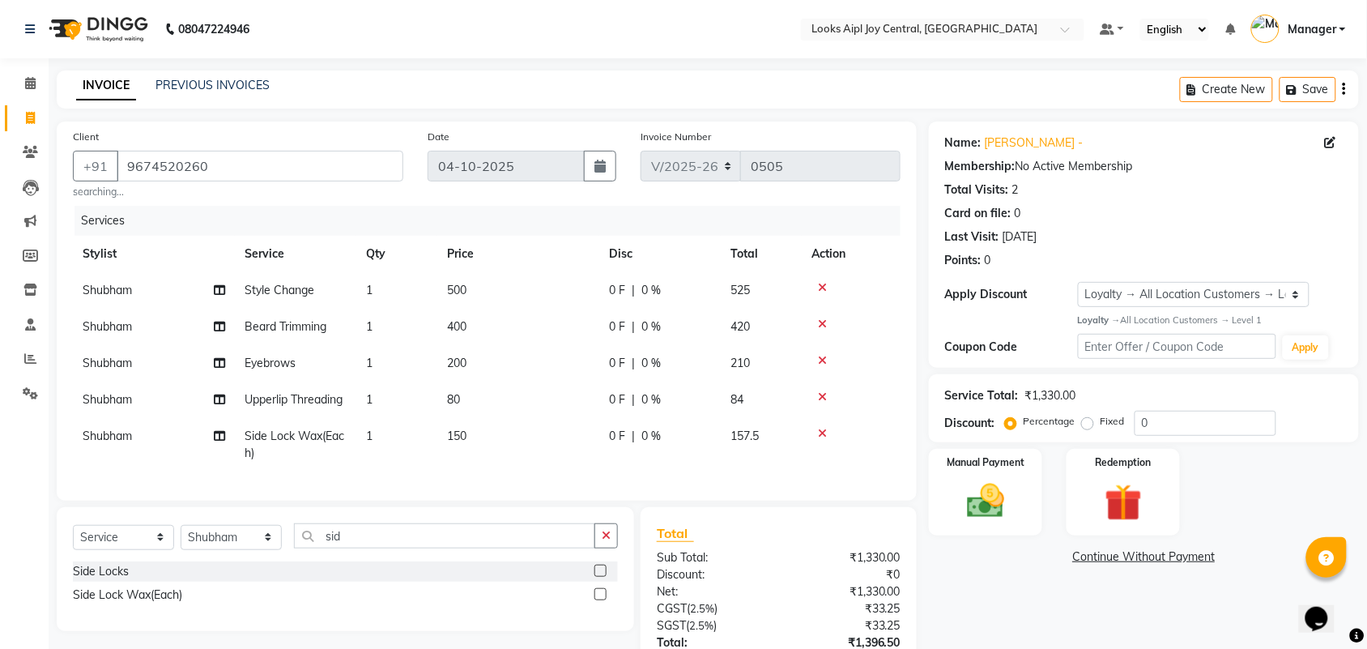
click at [121, 367] on span "Shubham" at bounding box center [107, 362] width 49 height 15
select select "92840"
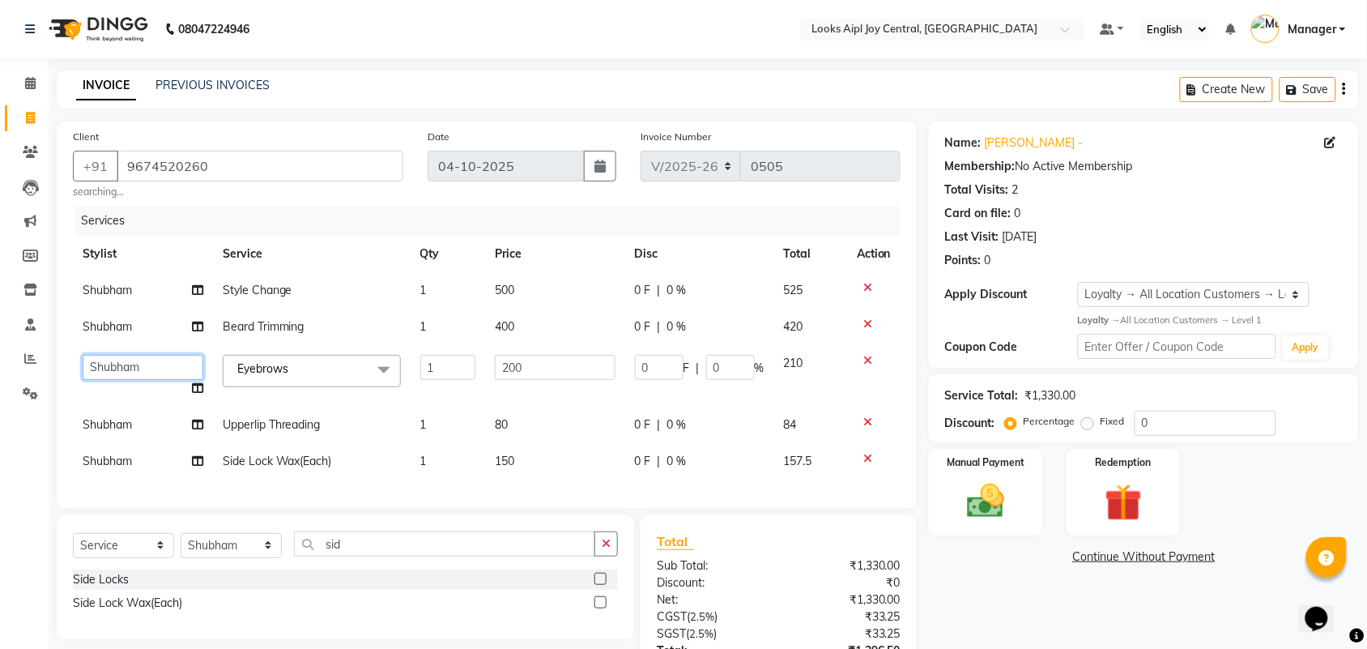
click at [135, 367] on select "[PERSON_NAME] [PERSON_NAME] Counter Deepak_pdct Dheeraj_pdct Dheeraj_pdct [PERS…" at bounding box center [143, 367] width 121 height 25
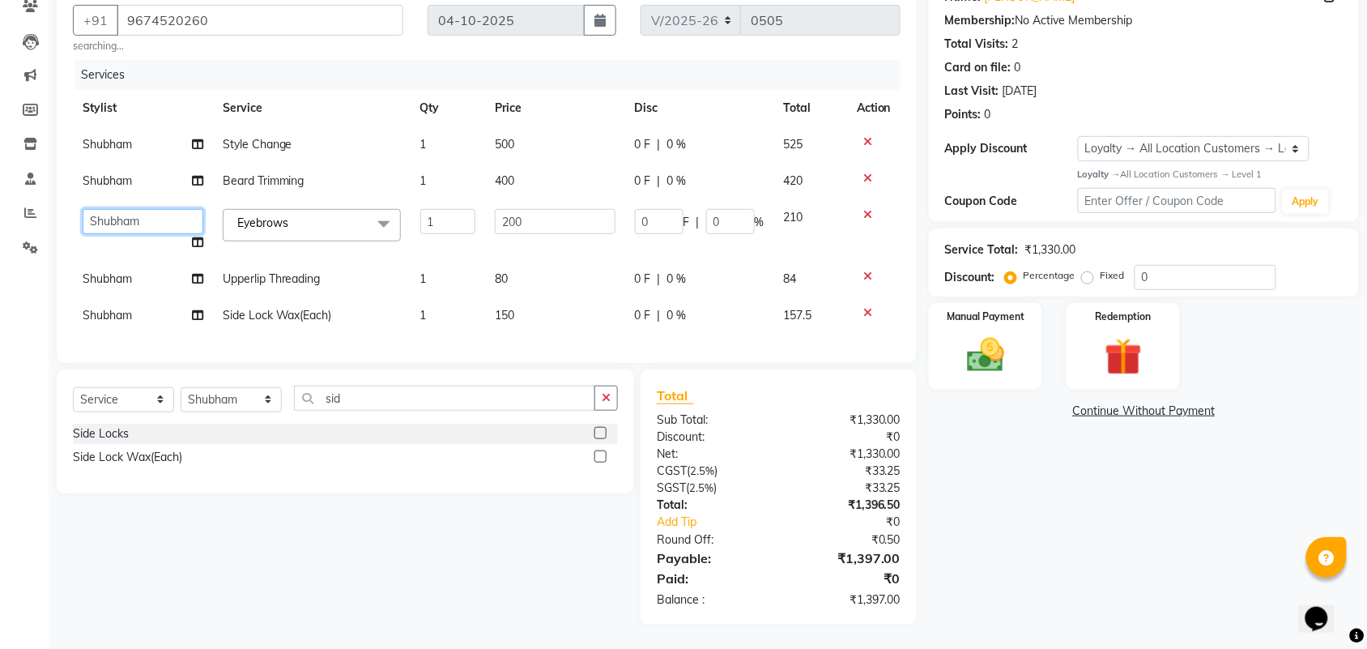
click at [158, 209] on select "[PERSON_NAME] [PERSON_NAME] Counter Deepak_pdct Dheeraj_pdct Dheeraj_pdct [PERS…" at bounding box center [143, 221] width 121 height 25
select select "93297"
click at [104, 271] on span "Shubham" at bounding box center [107, 278] width 49 height 15
select select "92840"
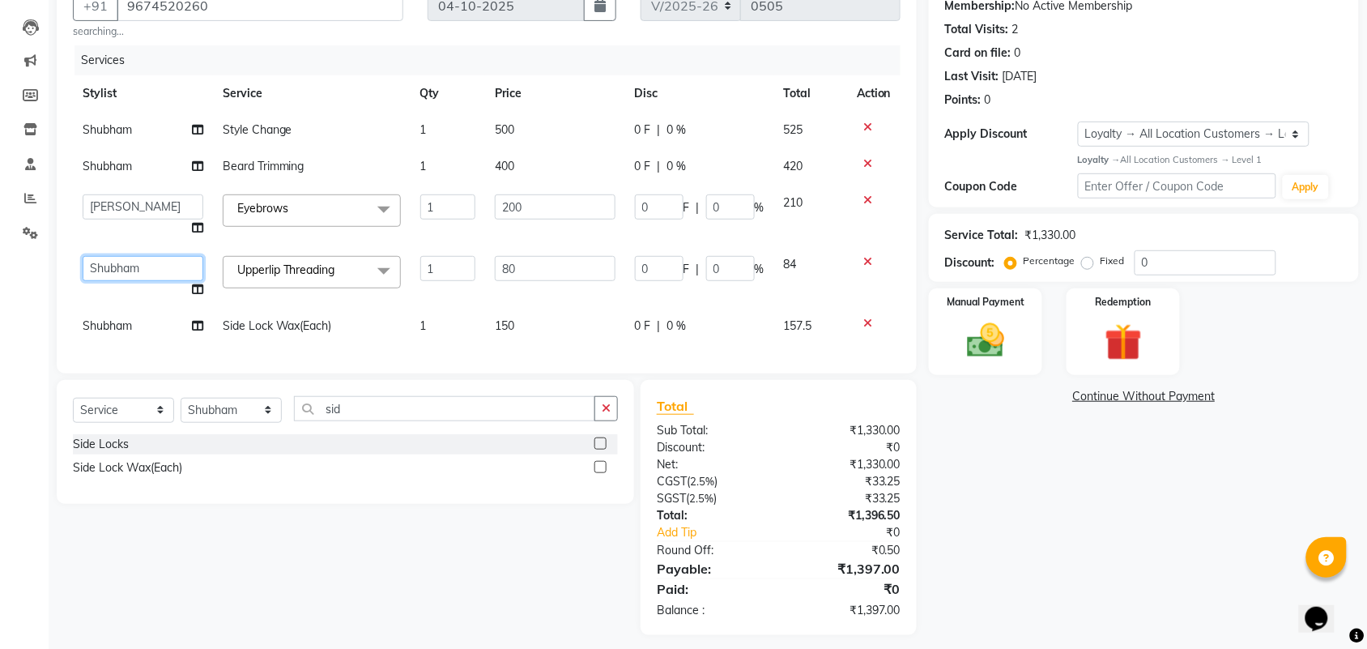
click at [155, 260] on select "[PERSON_NAME] [PERSON_NAME] Counter Deepak_pdct Dheeraj_pdct Dheeraj_pdct [PERS…" at bounding box center [143, 268] width 121 height 25
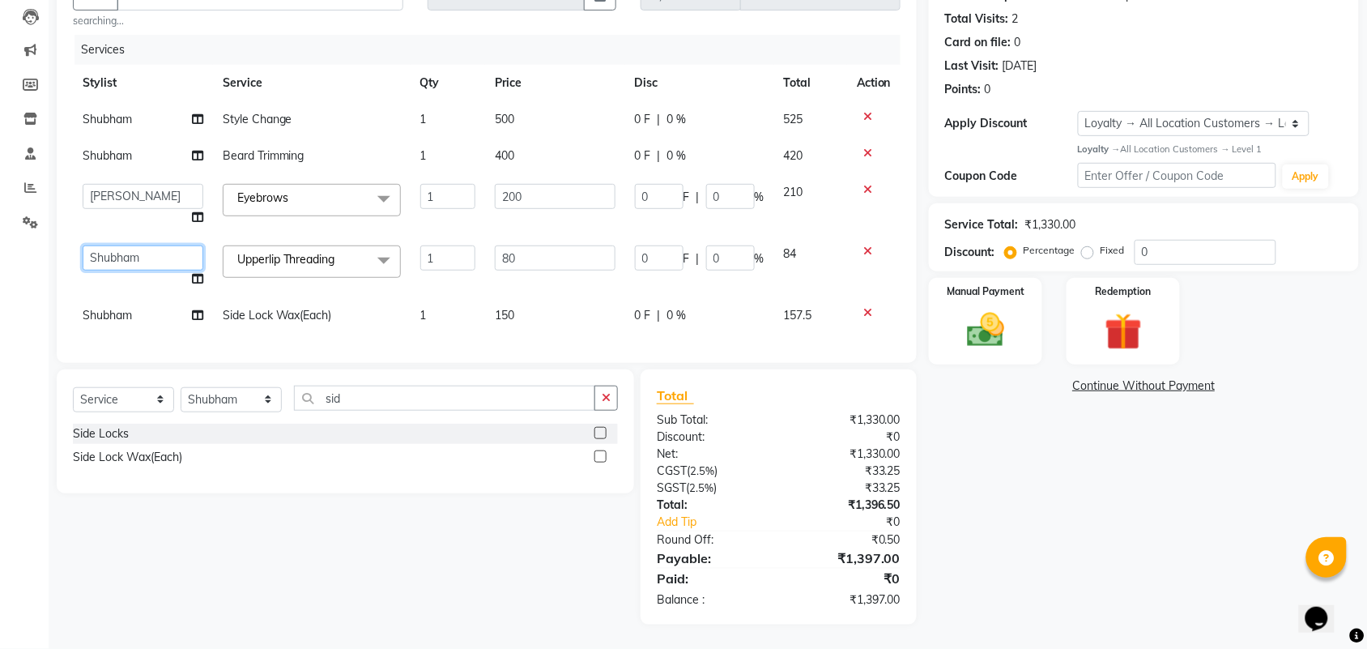
scroll to position [186, 0]
click at [130, 245] on select "[PERSON_NAME] [PERSON_NAME] Counter Deepak_pdct Dheeraj_pdct Dheeraj_pdct [PERS…" at bounding box center [143, 257] width 121 height 25
select select "93297"
click at [124, 308] on span "Shubham" at bounding box center [107, 315] width 49 height 15
select select "92840"
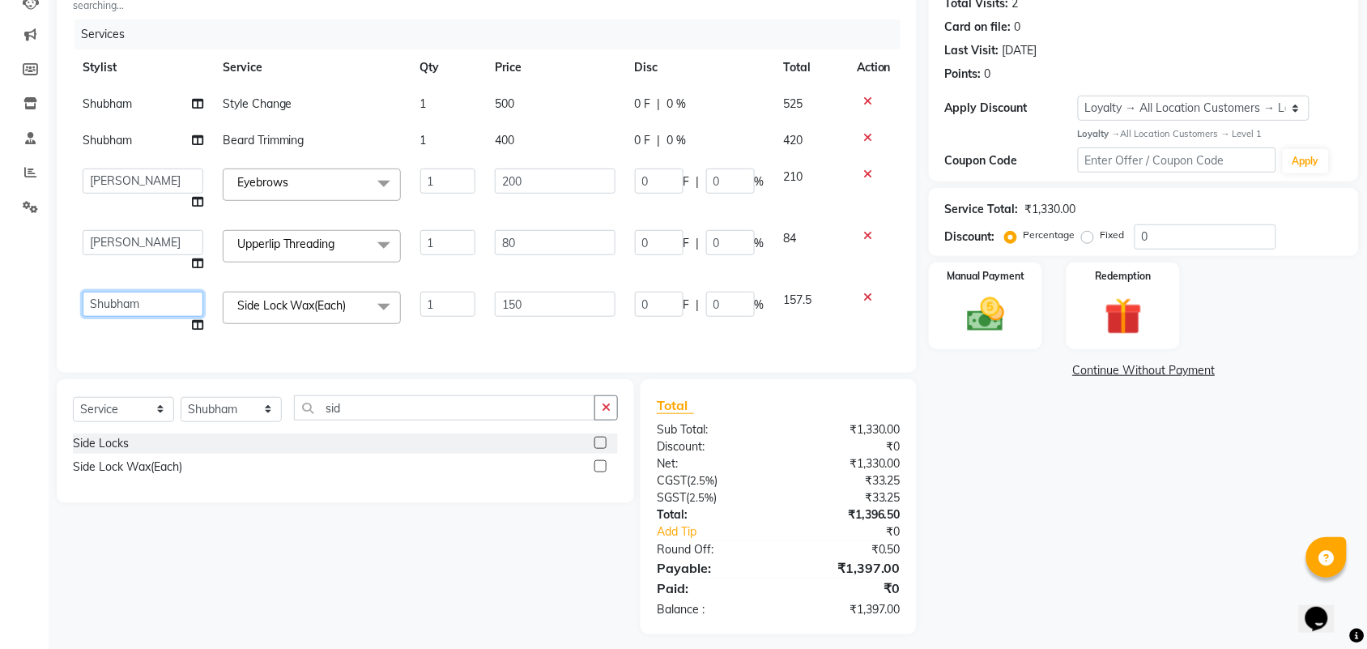
click at [138, 297] on select "[PERSON_NAME] [PERSON_NAME] Counter Deepak_pdct Dheeraj_pdct Dheeraj_pdct [PERS…" at bounding box center [143, 304] width 121 height 25
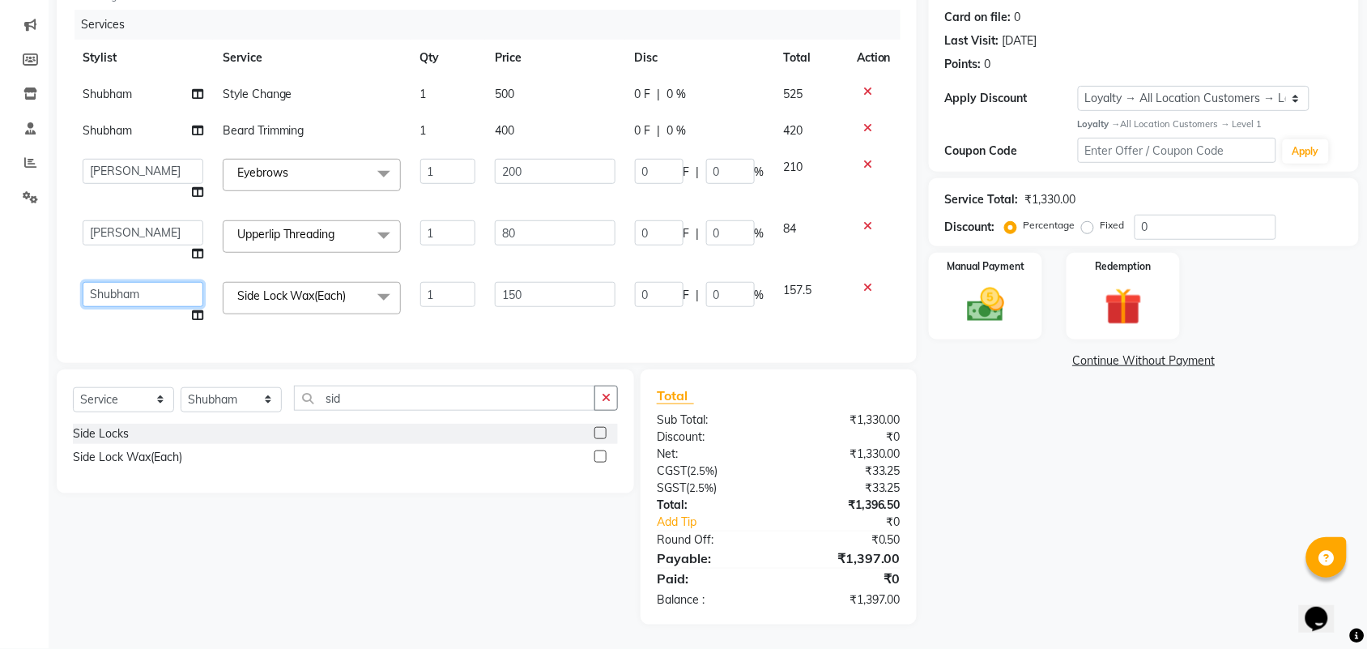
scroll to position [211, 0]
click at [134, 282] on select "[PERSON_NAME] [PERSON_NAME] Counter Deepak_pdct Dheeraj_pdct Dheeraj_pdct [PERS…" at bounding box center [143, 294] width 121 height 25
select select "93297"
click at [312, 290] on span "Side Lock Wax(Each) x" at bounding box center [297, 297] width 128 height 20
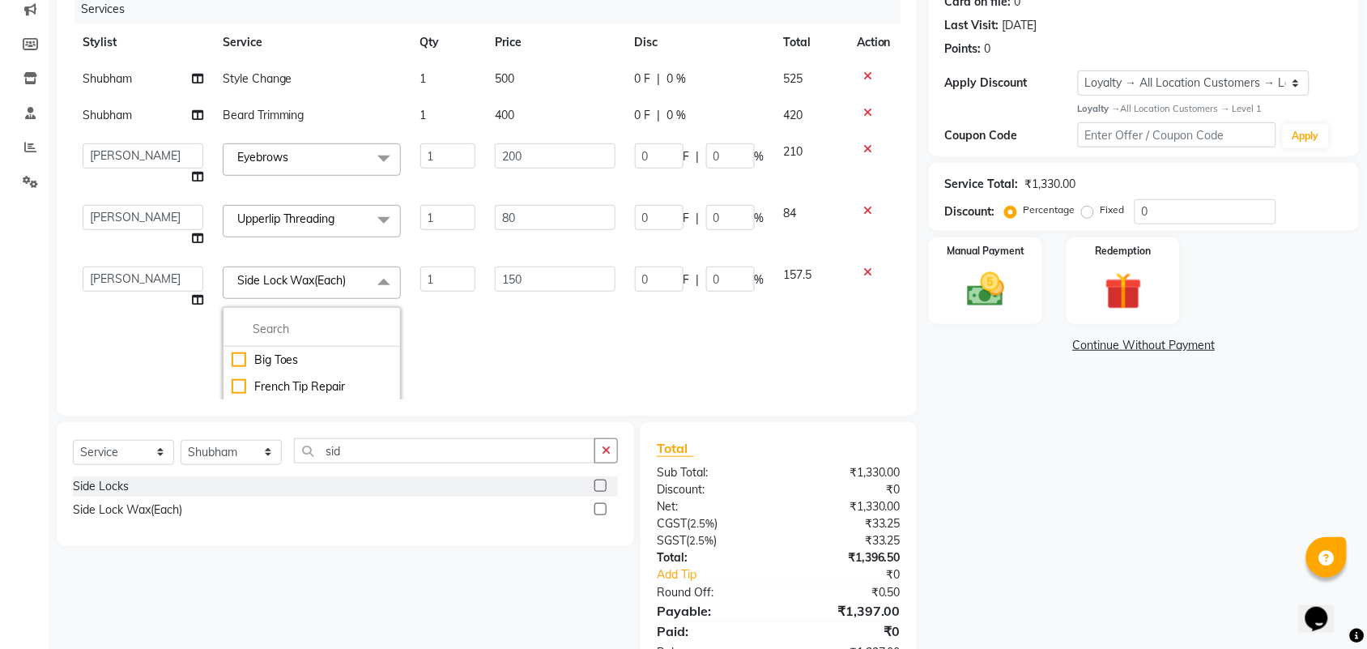
click at [466, 356] on td "1" at bounding box center [448, 386] width 75 height 259
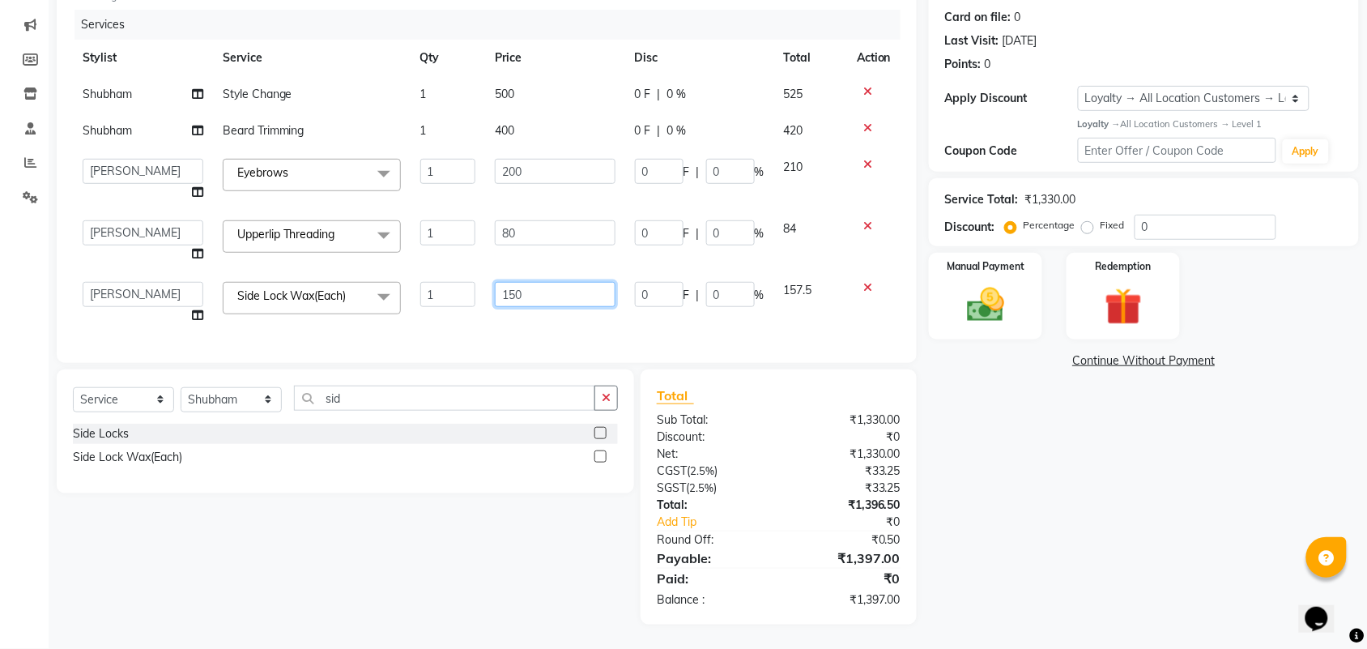
drag, startPoint x: 545, startPoint y: 286, endPoint x: 432, endPoint y: 267, distance: 114.9
click at [432, 272] on tr "[PERSON_NAME] [PERSON_NAME] Aslaam_pdct Counter Deepak_pdct Dheeraj_pdct Dheera…" at bounding box center [487, 303] width 828 height 62
type input "400"
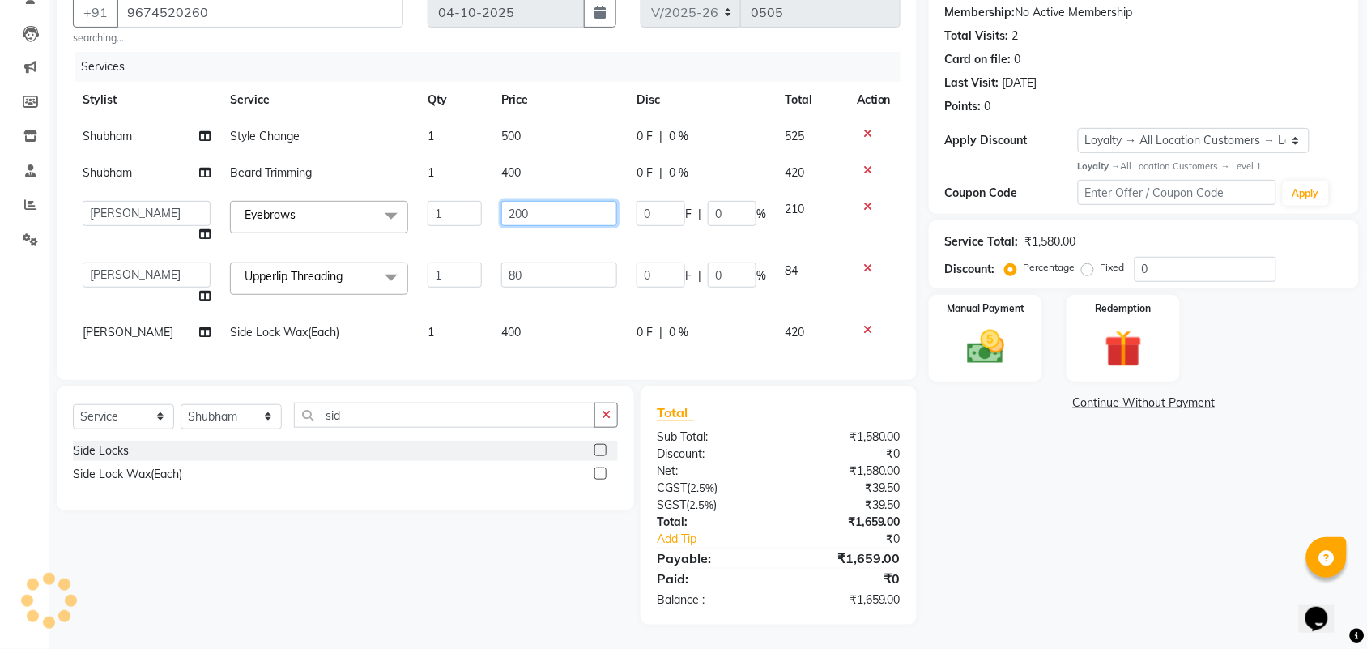
drag, startPoint x: 565, startPoint y: 152, endPoint x: 433, endPoint y: 183, distance: 135.5
click at [433, 191] on tr "[PERSON_NAME] [PERSON_NAME] Aslaam_pdct Counter Deepak_pdct Dheeraj_pdct Dheera…" at bounding box center [487, 222] width 828 height 62
type input "100"
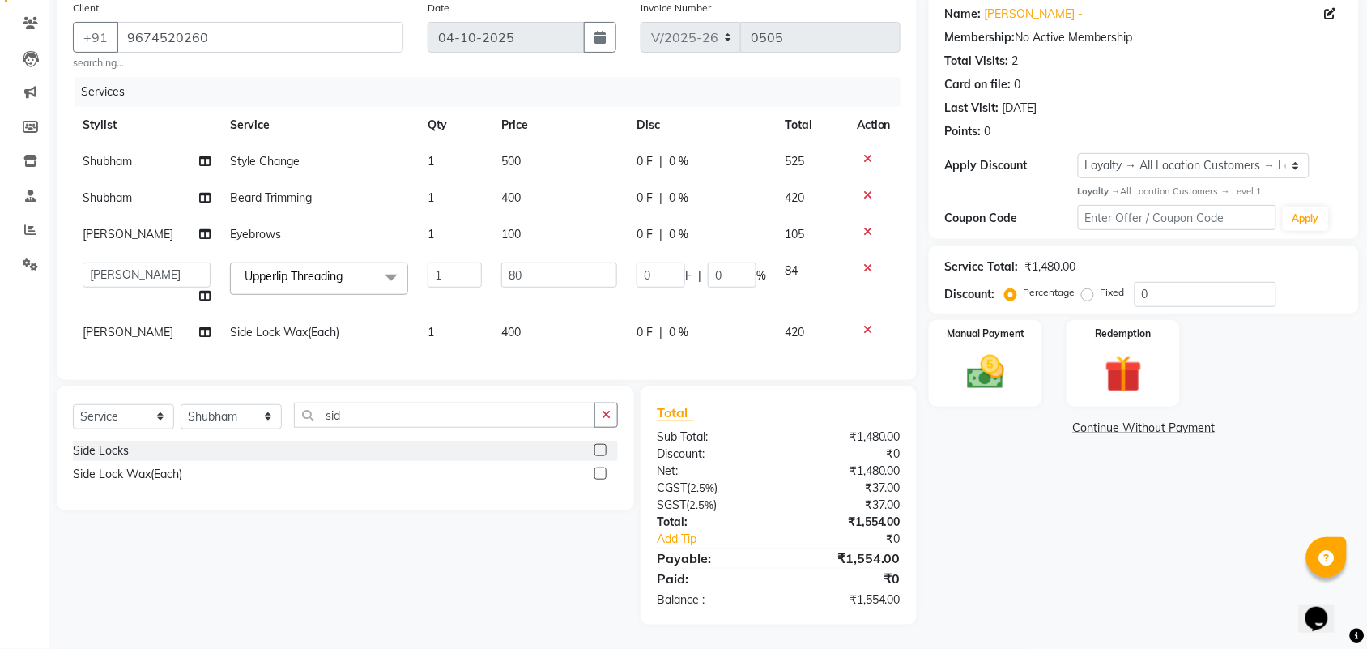
scroll to position [144, 0]
click at [536, 281] on td "80" at bounding box center [559, 284] width 135 height 62
drag, startPoint x: 1194, startPoint y: 272, endPoint x: 1087, endPoint y: 277, distance: 107.0
click at [1087, 282] on div "Percentage Fixed 0" at bounding box center [1142, 294] width 268 height 25
drag, startPoint x: 370, startPoint y: 419, endPoint x: 270, endPoint y: 414, distance: 100.6
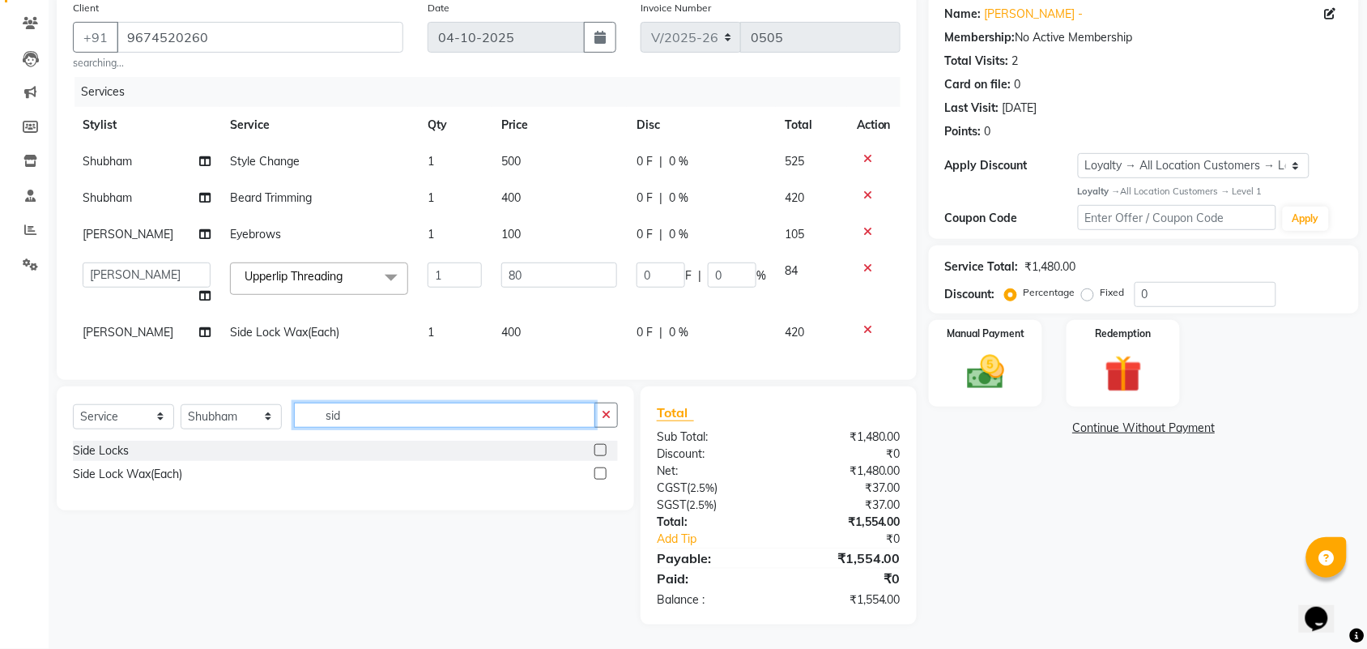
click at [270, 414] on div "Select Service Product Membership Package Voucher Prepaid Gift Card Select Styl…" at bounding box center [345, 421] width 545 height 38
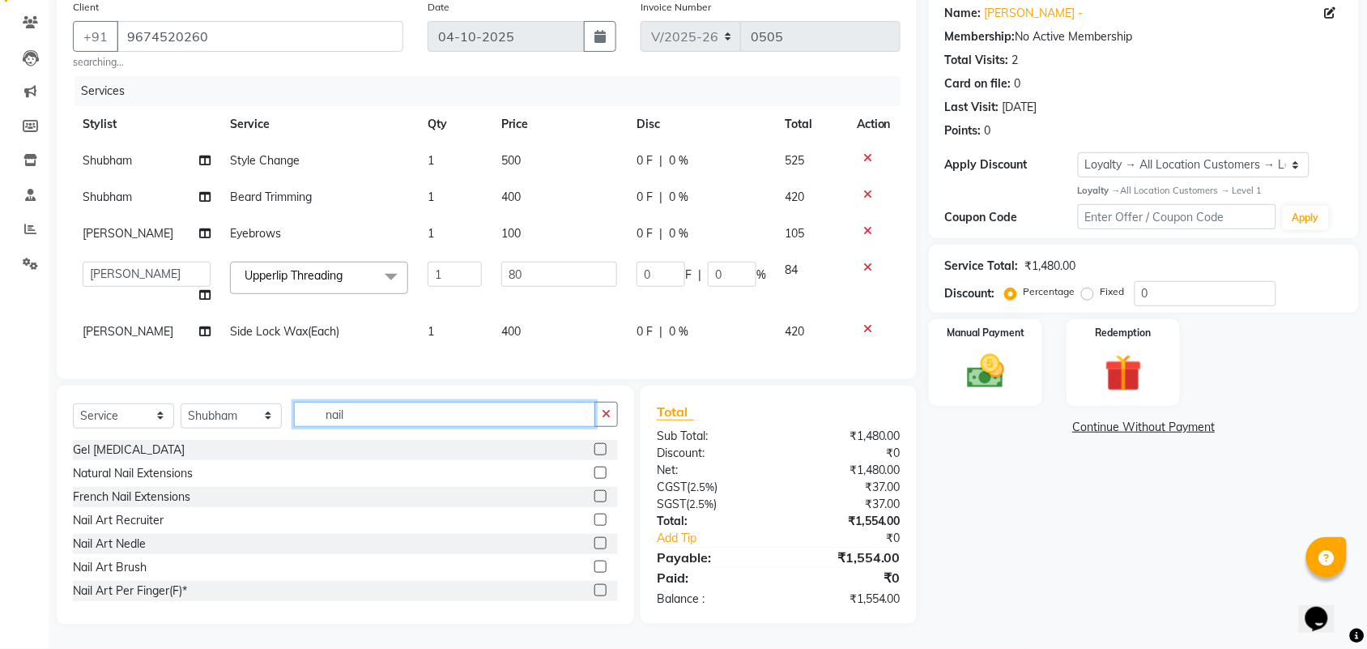
type input "nail"
click at [211, 415] on select "Select Stylist [PERSON_NAME] [PERSON_NAME] Counter Deepak_pdct [PERSON_NAME] [P…" at bounding box center [231, 415] width 101 height 25
select select "92844"
click at [181, 403] on select "Select Stylist [PERSON_NAME] [PERSON_NAME] Counter Deepak_pdct [PERSON_NAME] [P…" at bounding box center [231, 415] width 101 height 25
click at [421, 415] on input "nail" at bounding box center [444, 414] width 301 height 25
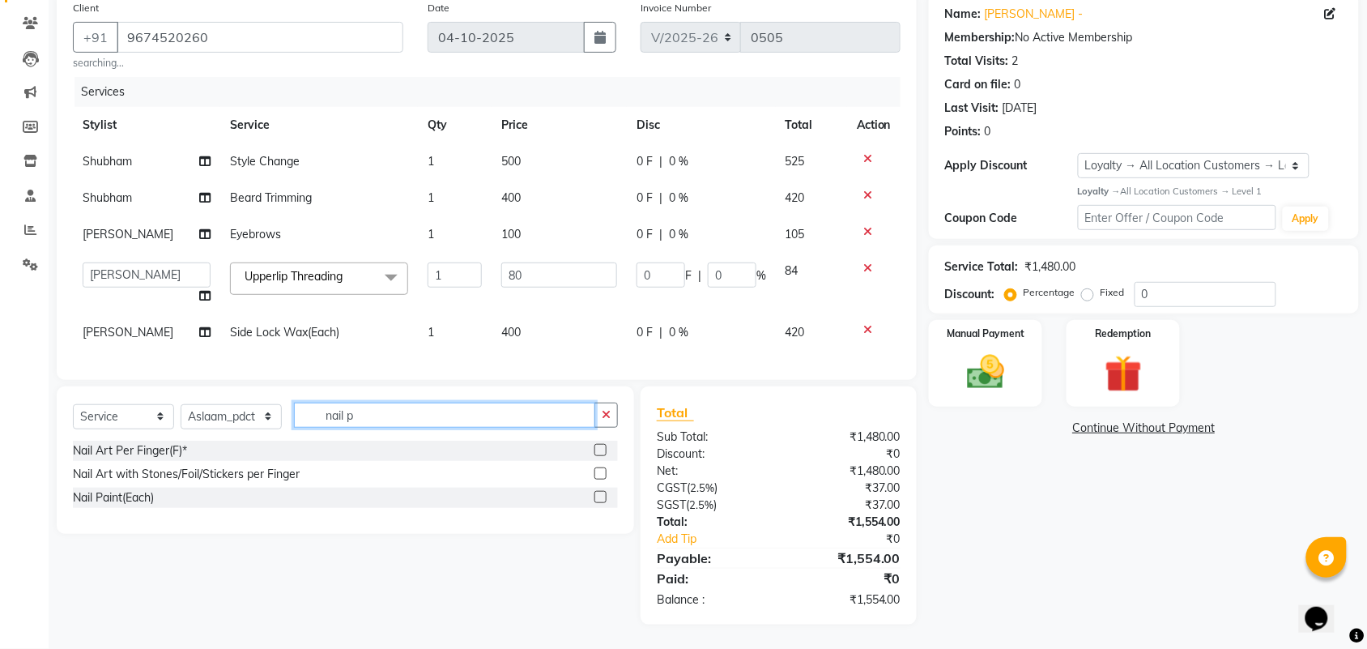
type input "nail p"
click at [599, 500] on label at bounding box center [600, 497] width 12 height 12
click at [599, 500] on input "checkbox" at bounding box center [599, 497] width 11 height 11
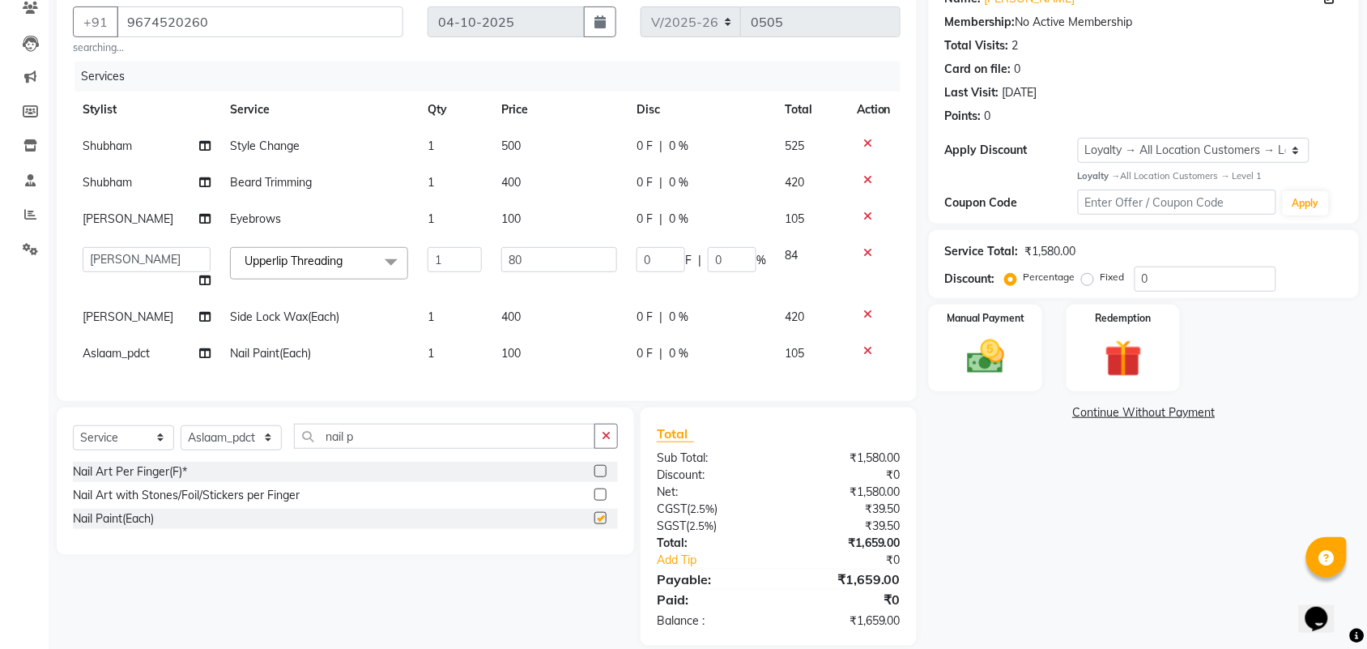
checkbox input "false"
drag, startPoint x: 518, startPoint y: 351, endPoint x: 483, endPoint y: 351, distance: 34.8
click at [483, 351] on tr "Aslaam_pdct Nail Paint(Each) 1 100 0 F | 0 % 105" at bounding box center [487, 353] width 828 height 36
click at [506, 346] on span "100" at bounding box center [510, 353] width 19 height 15
select select "92844"
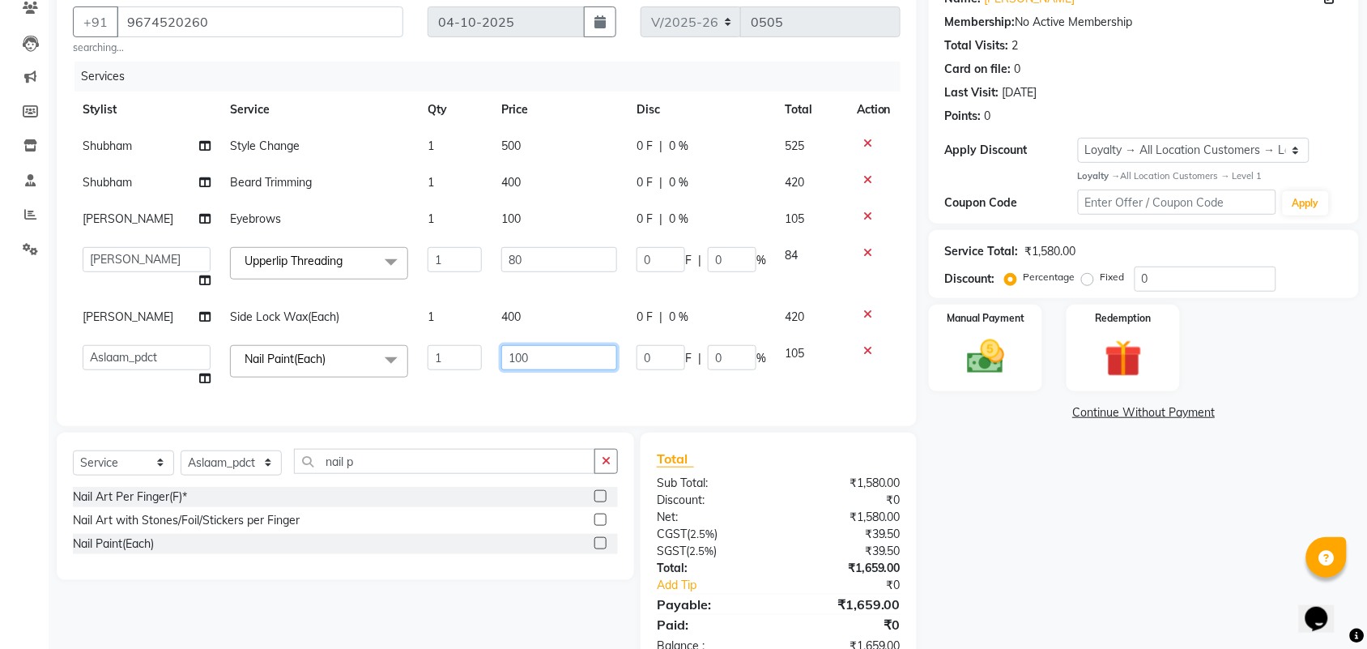
drag, startPoint x: 527, startPoint y: 356, endPoint x: 507, endPoint y: 356, distance: 20.2
click at [507, 356] on input "100" at bounding box center [559, 357] width 116 height 25
type input "1"
type input "200"
click at [520, 382] on div "Services Stylist Service Qty Price Disc Total Action [PERSON_NAME] Style Change…" at bounding box center [487, 236] width 828 height 348
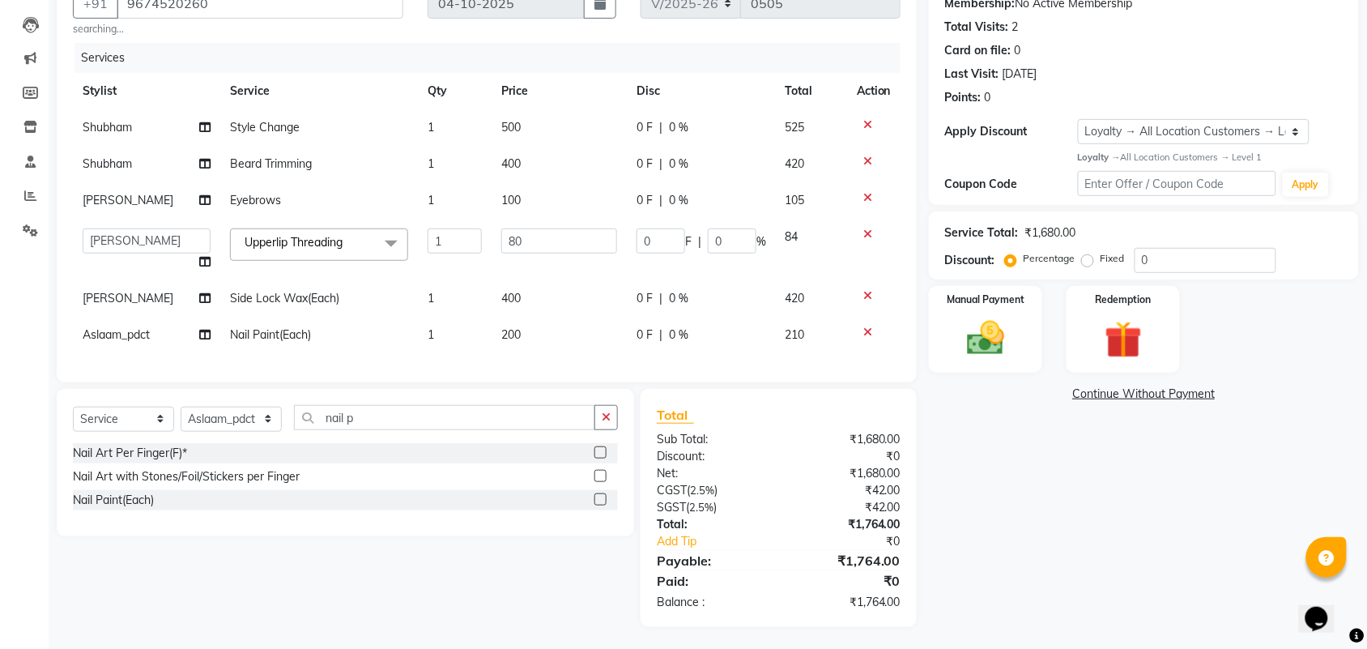
scroll to position [181, 0]
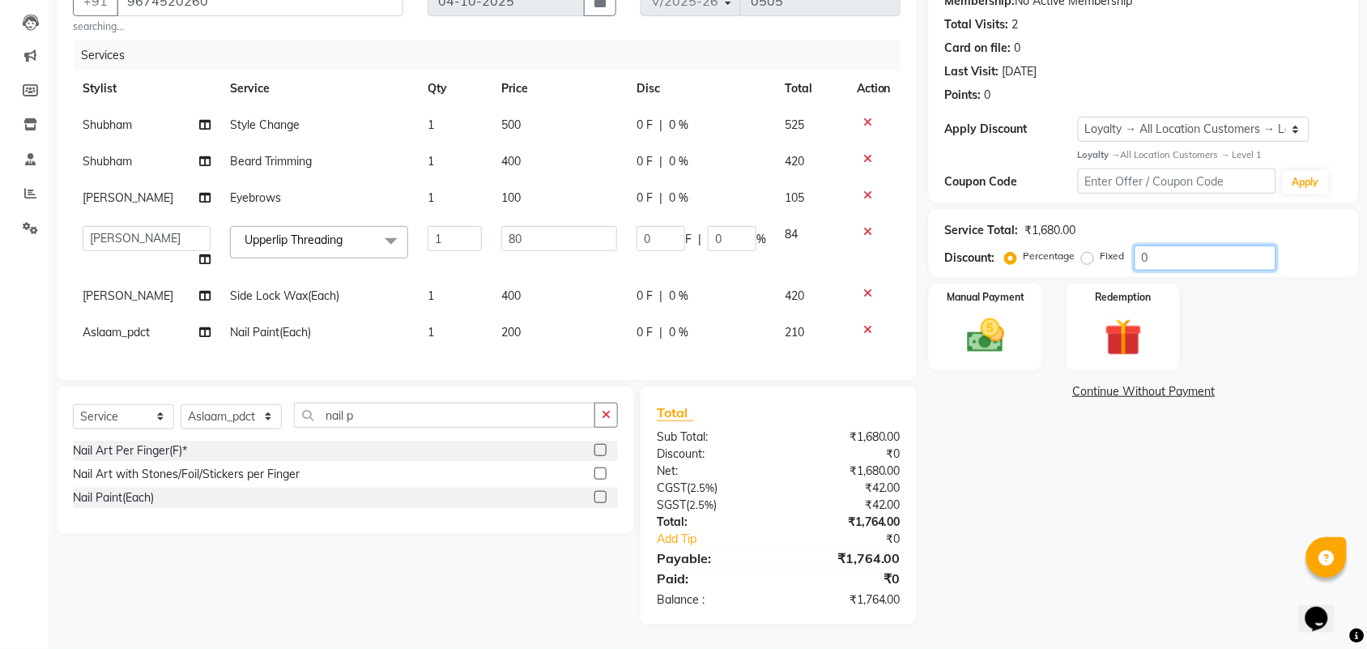
drag, startPoint x: 1217, startPoint y: 241, endPoint x: 1045, endPoint y: 262, distance: 172.9
click at [1045, 262] on div "Name: [PERSON_NAME] - Membership: No Active Membership Total Visits: 2 Card on …" at bounding box center [1150, 290] width 442 height 668
type input "3"
type input "2.4"
type input "3"
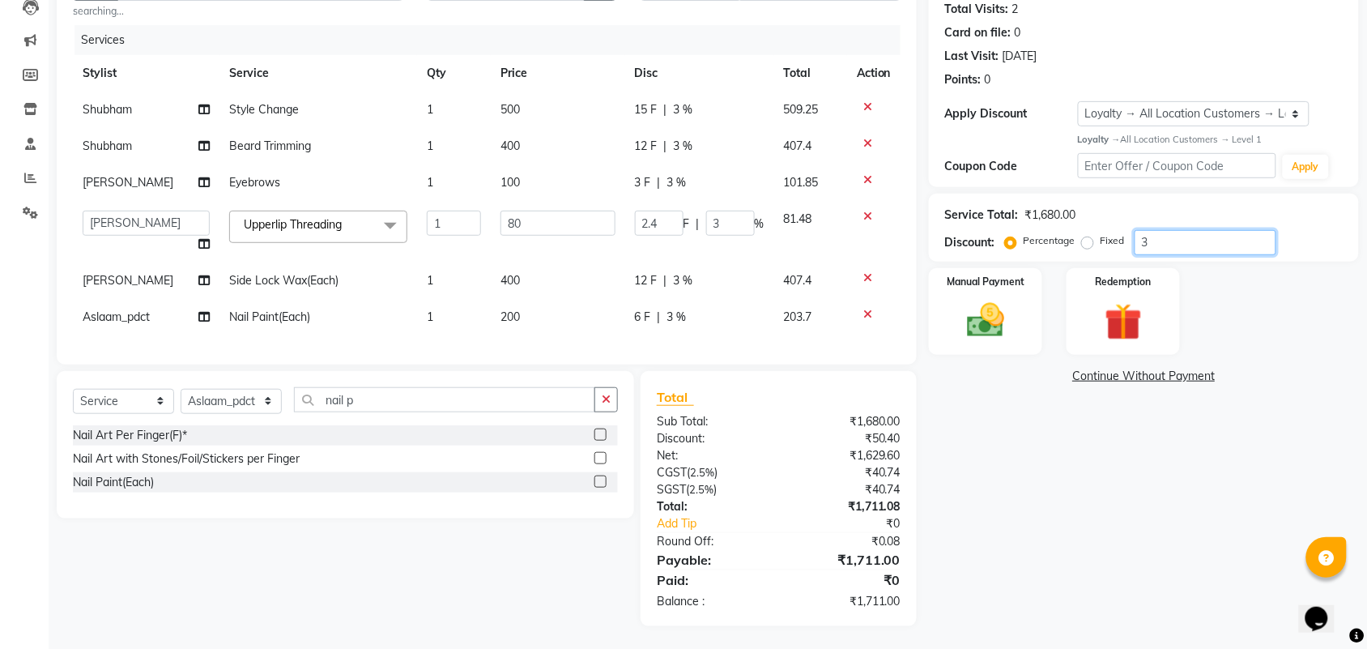
type input "36"
type input "28.8"
type input "36"
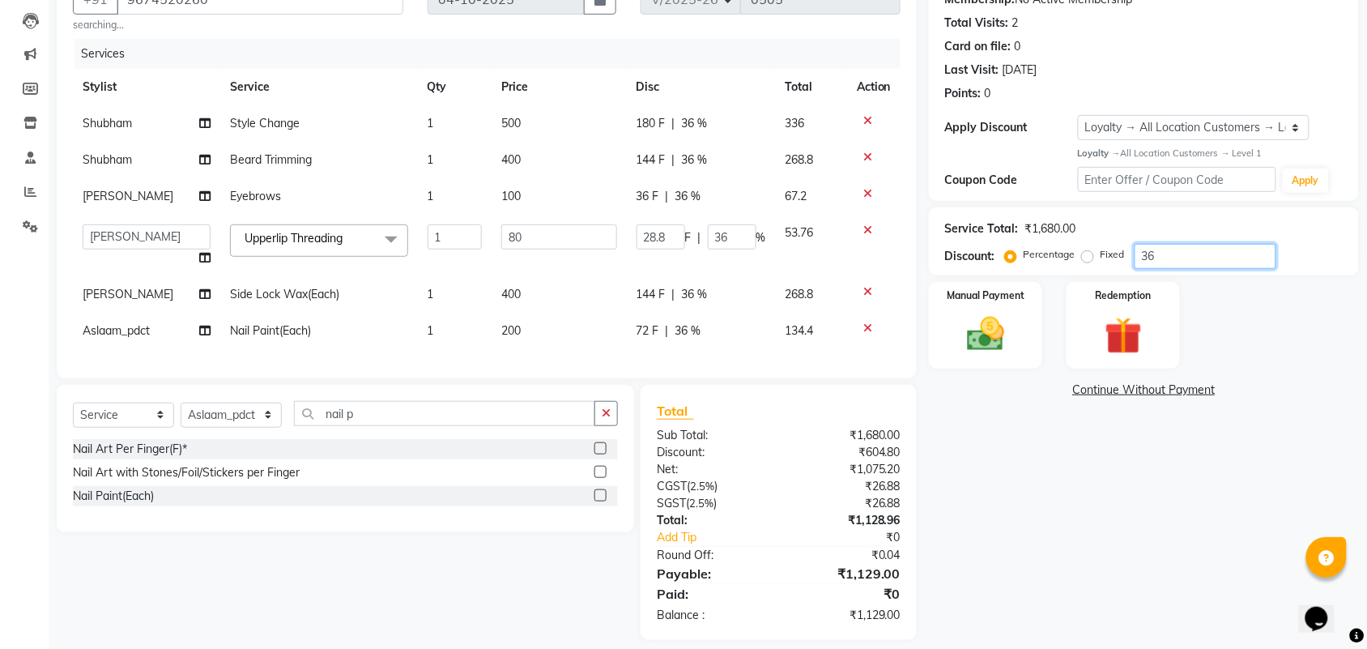
scroll to position [79, 0]
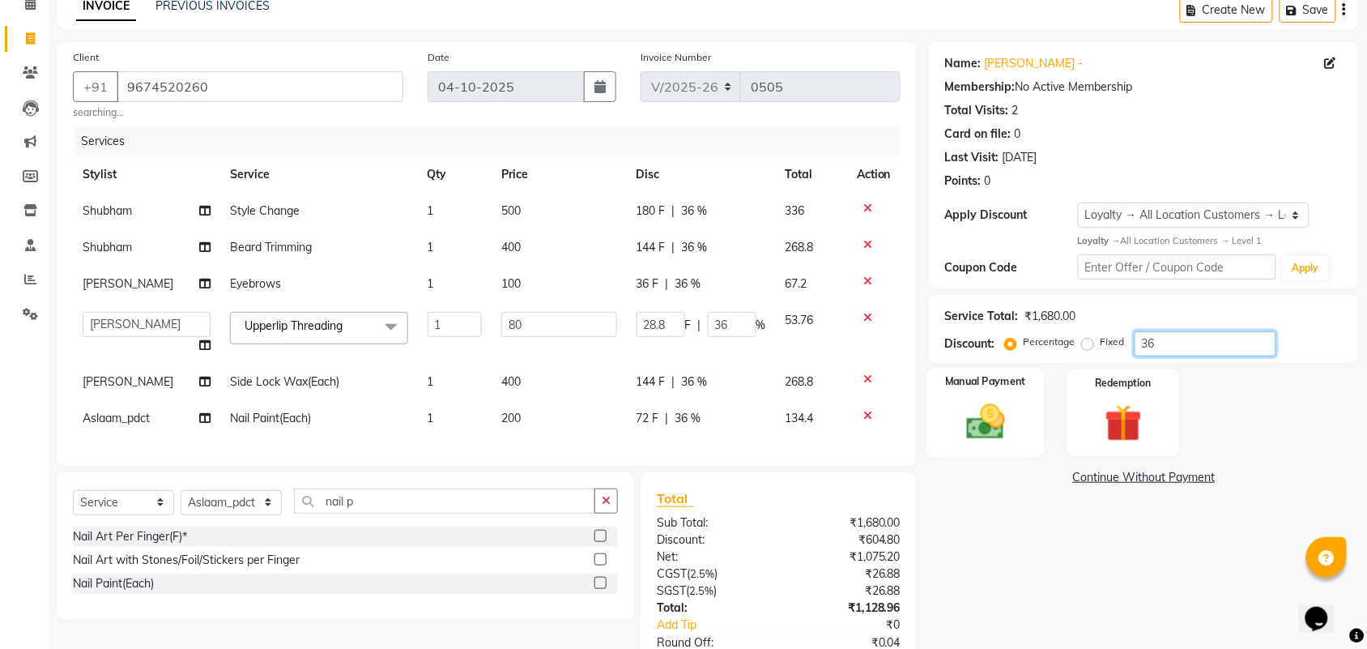
type input "36"
click at [980, 434] on img at bounding box center [985, 421] width 63 height 45
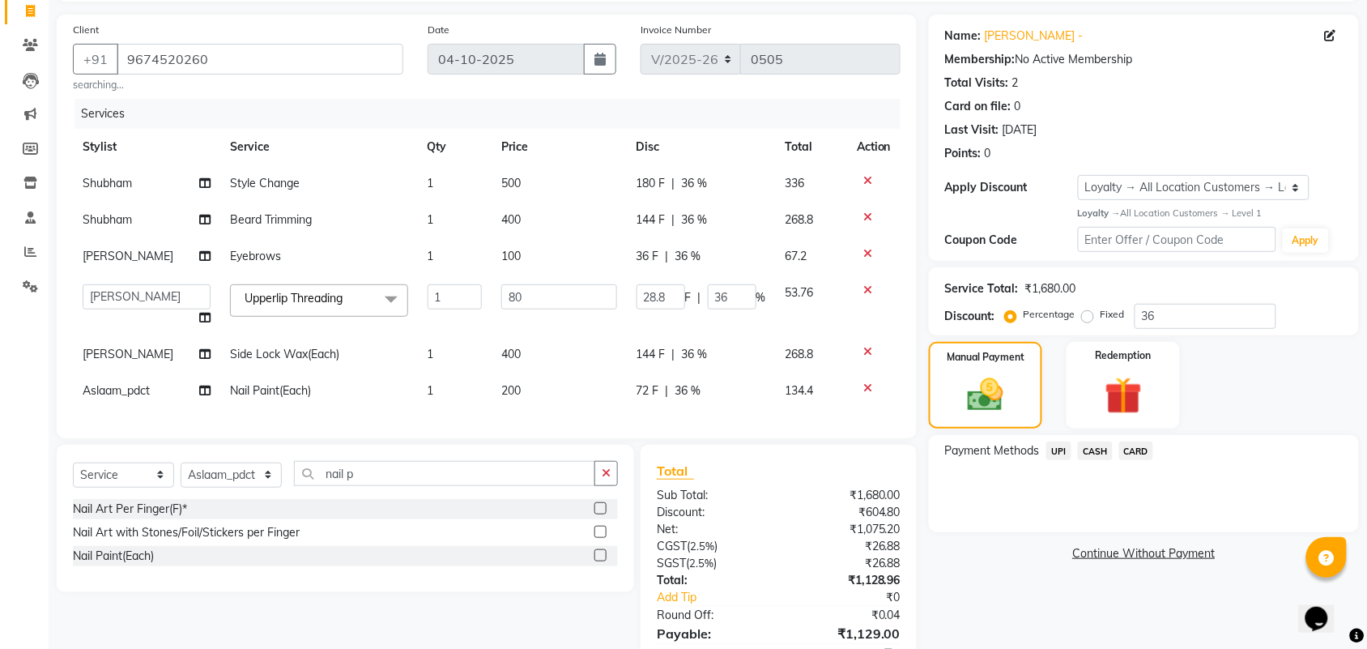
scroll to position [197, 0]
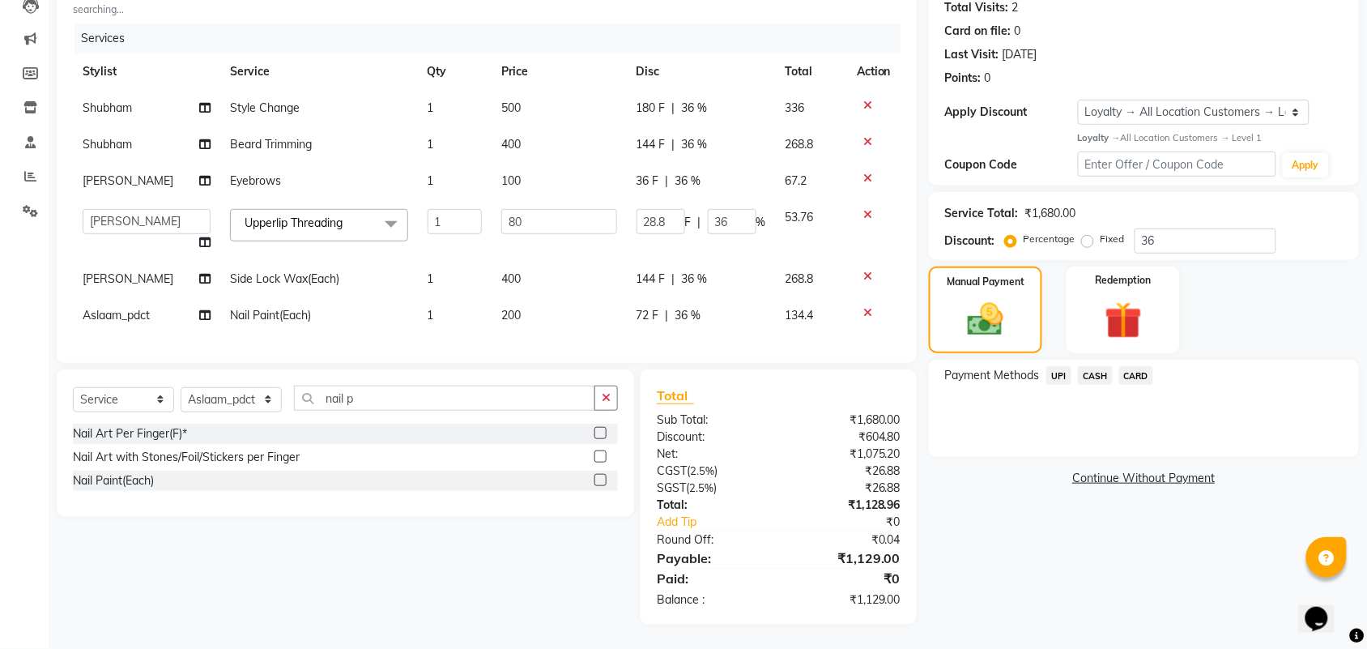
click at [1131, 366] on span "CARD" at bounding box center [1136, 375] width 35 height 19
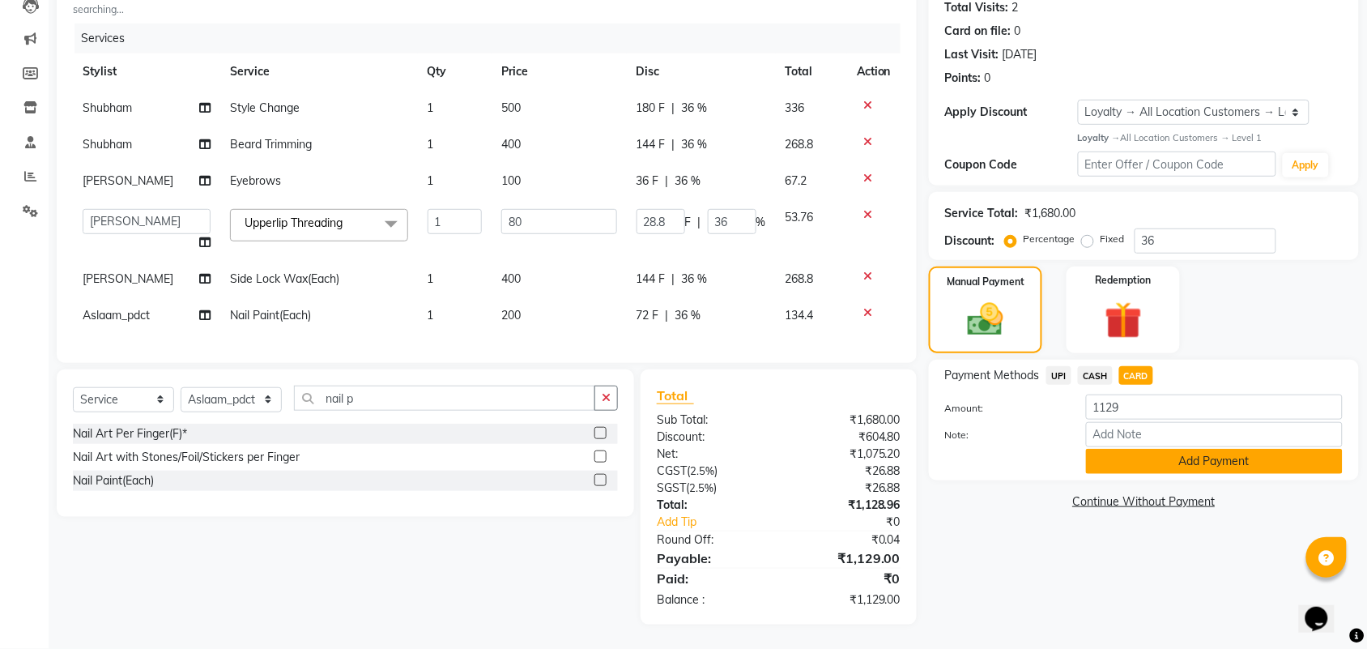
click at [1147, 449] on button "Add Payment" at bounding box center [1214, 461] width 257 height 25
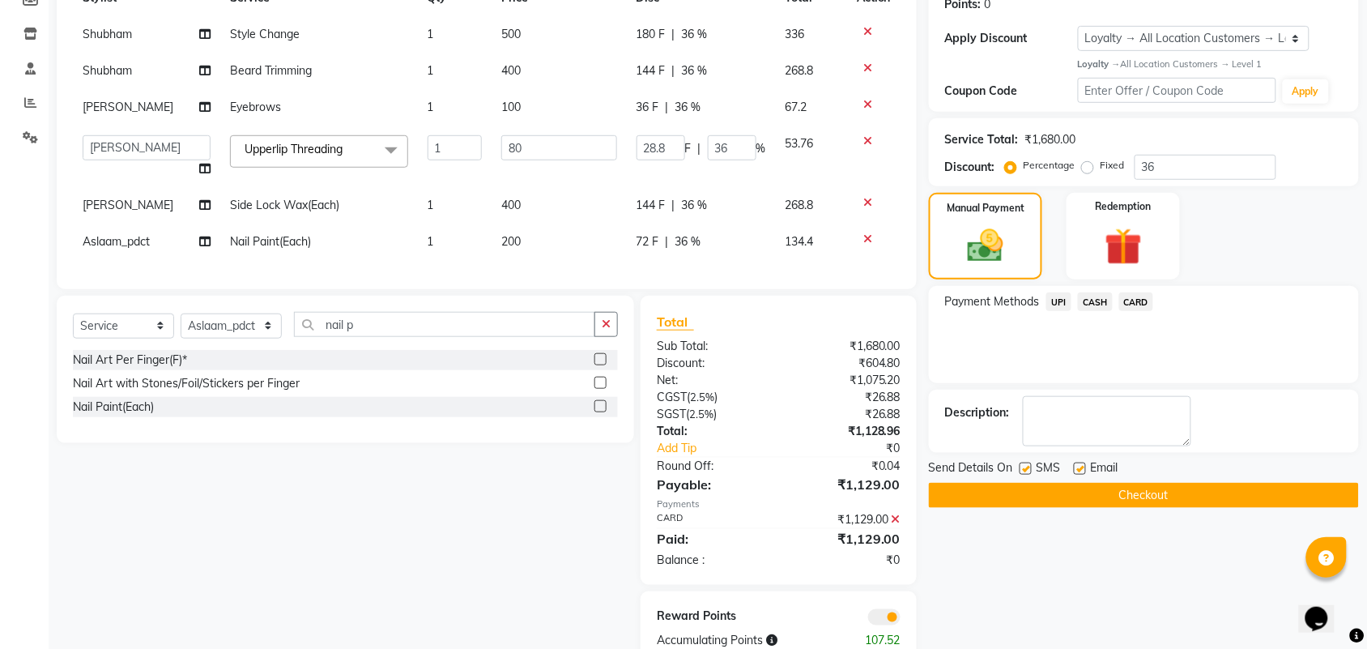
scroll to position [310, 0]
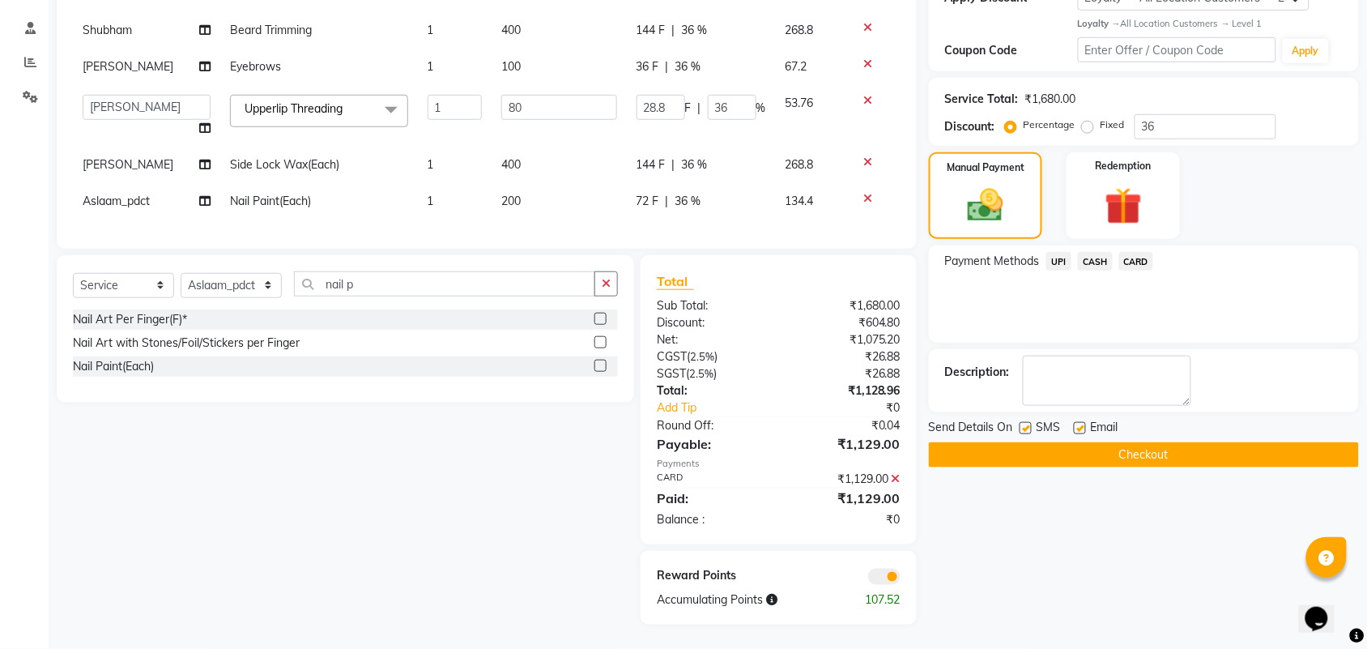
click at [1113, 442] on button "Checkout" at bounding box center [1144, 454] width 430 height 25
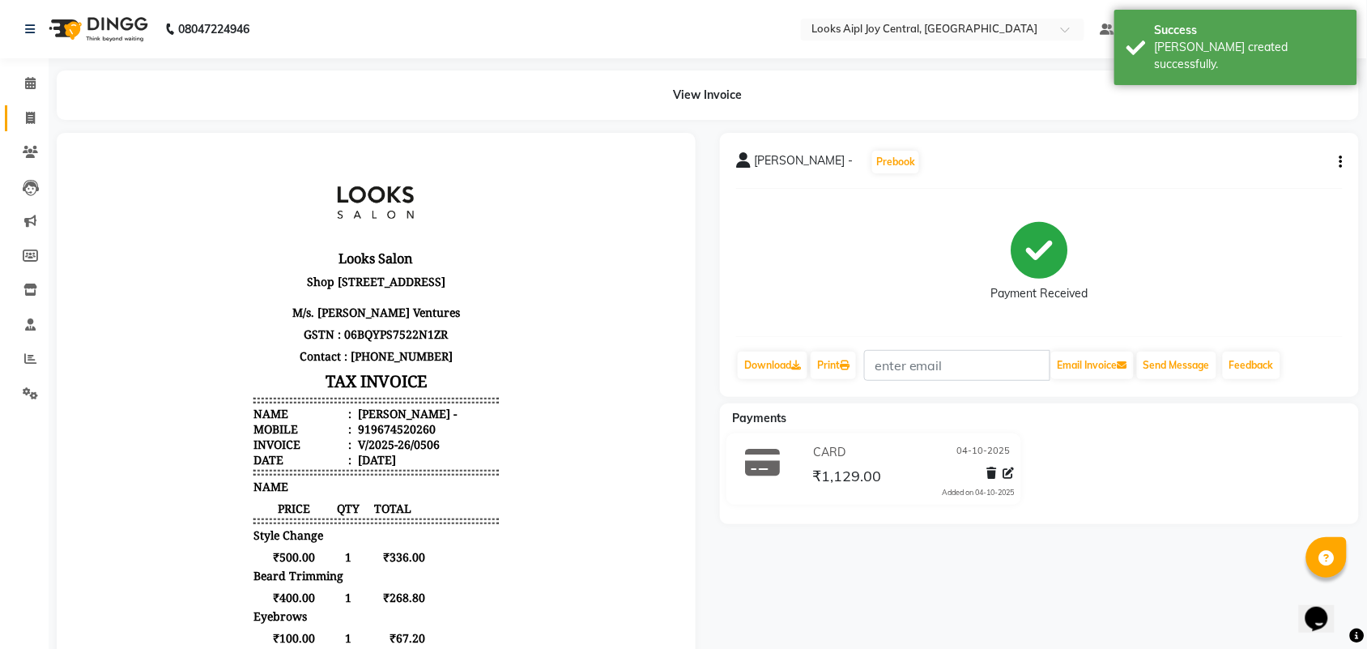
click at [31, 105] on link "Invoice" at bounding box center [24, 118] width 39 height 27
select select "service"
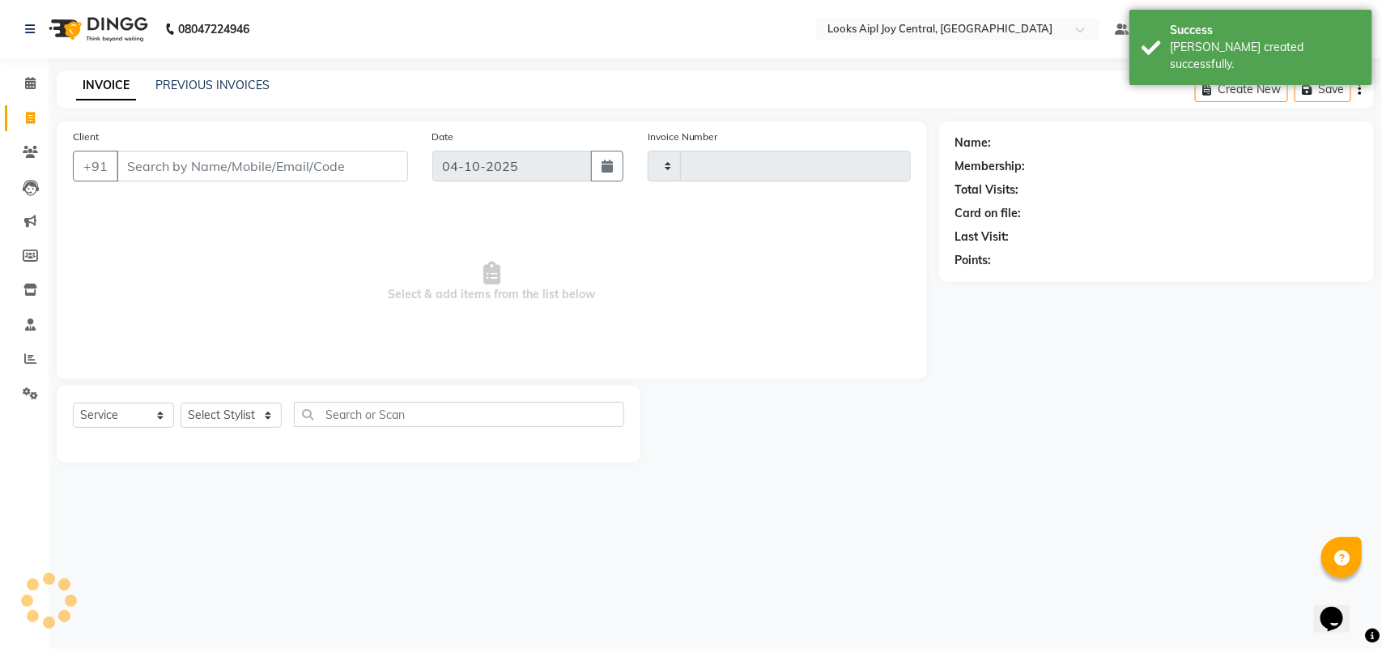
type input "0507"
select select "6032"
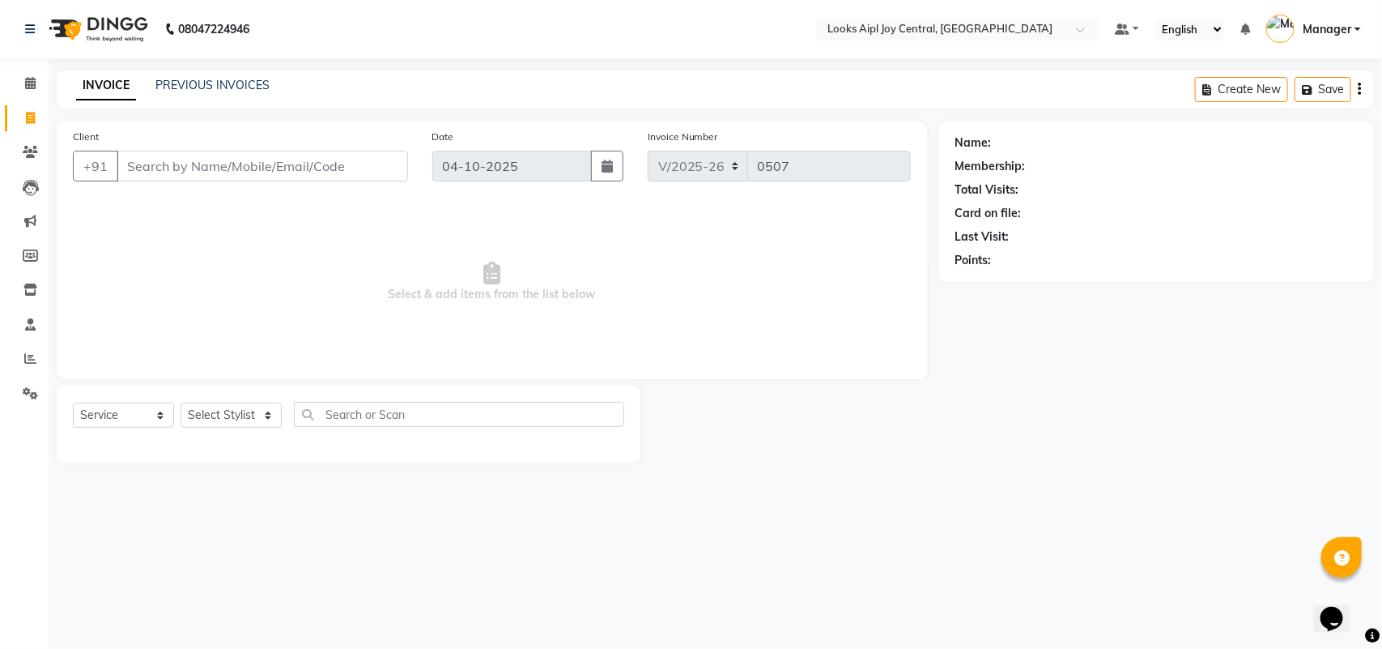
click at [194, 93] on div "PREVIOUS INVOICES" at bounding box center [212, 85] width 114 height 17
click at [233, 77] on div "PREVIOUS INVOICES" at bounding box center [212, 85] width 114 height 17
click at [232, 83] on link "PREVIOUS INVOICES" at bounding box center [212, 85] width 114 height 15
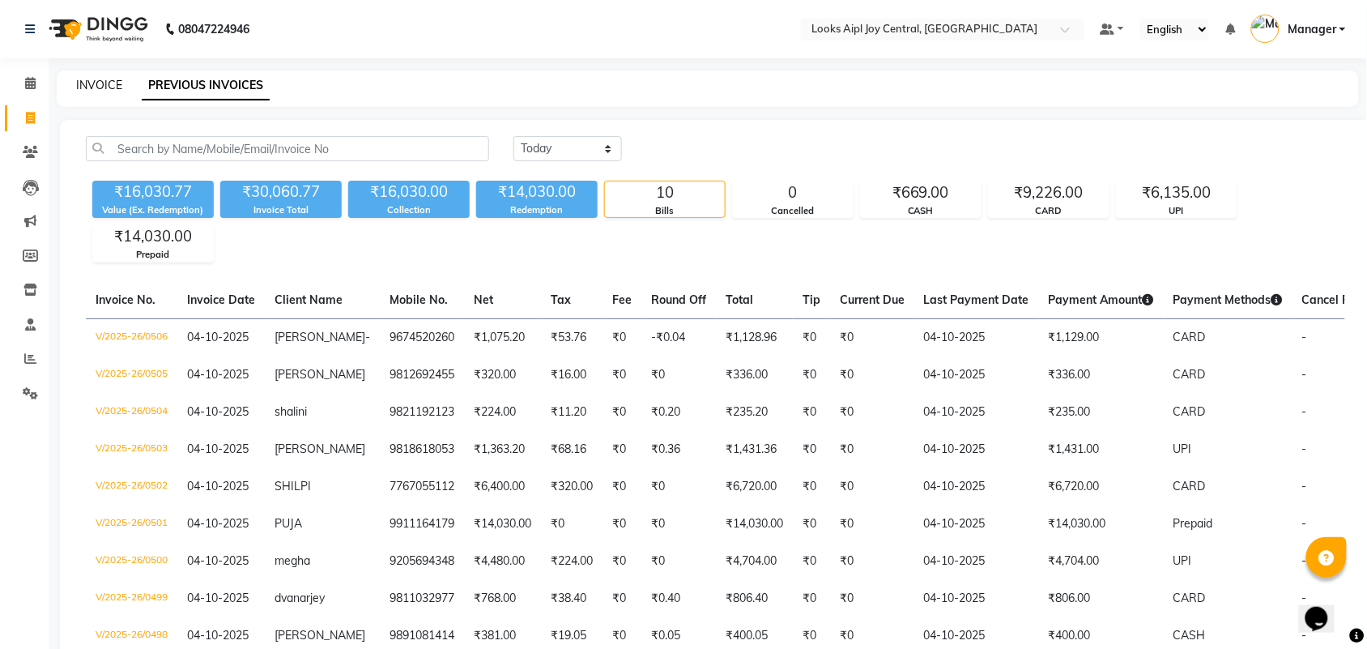
click at [81, 82] on link "INVOICE" at bounding box center [99, 85] width 46 height 15
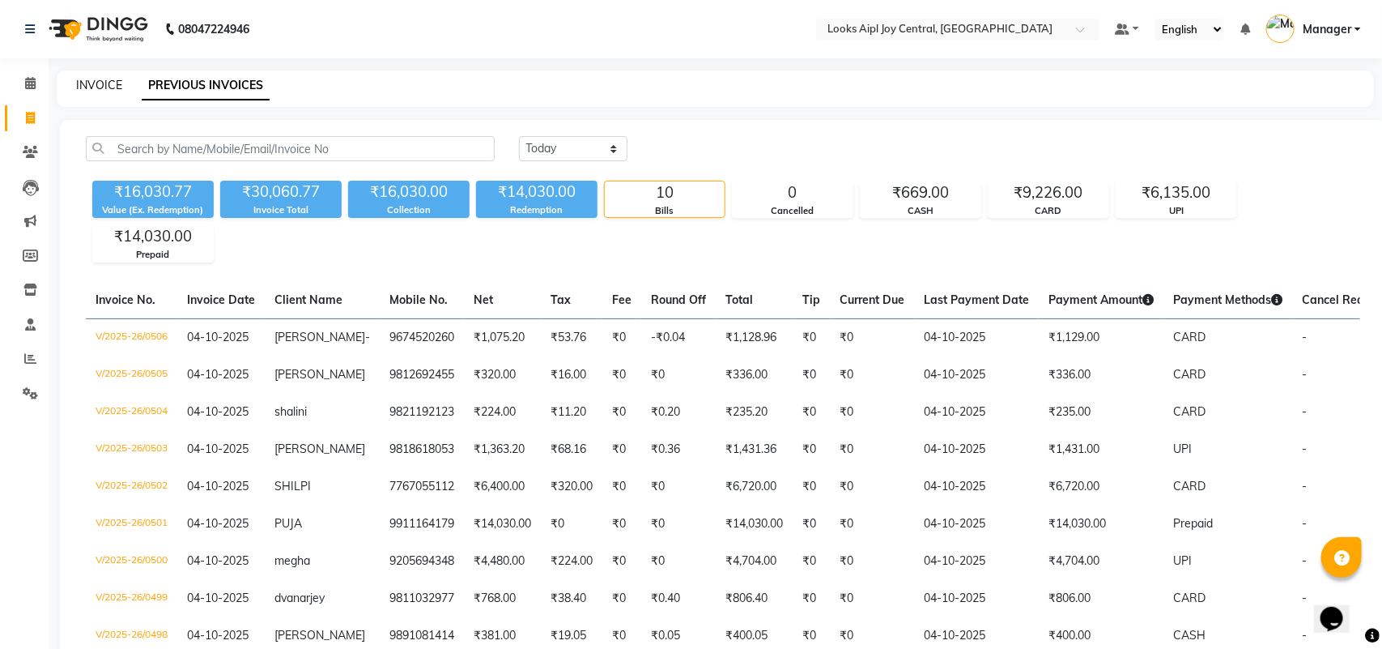
select select "service"
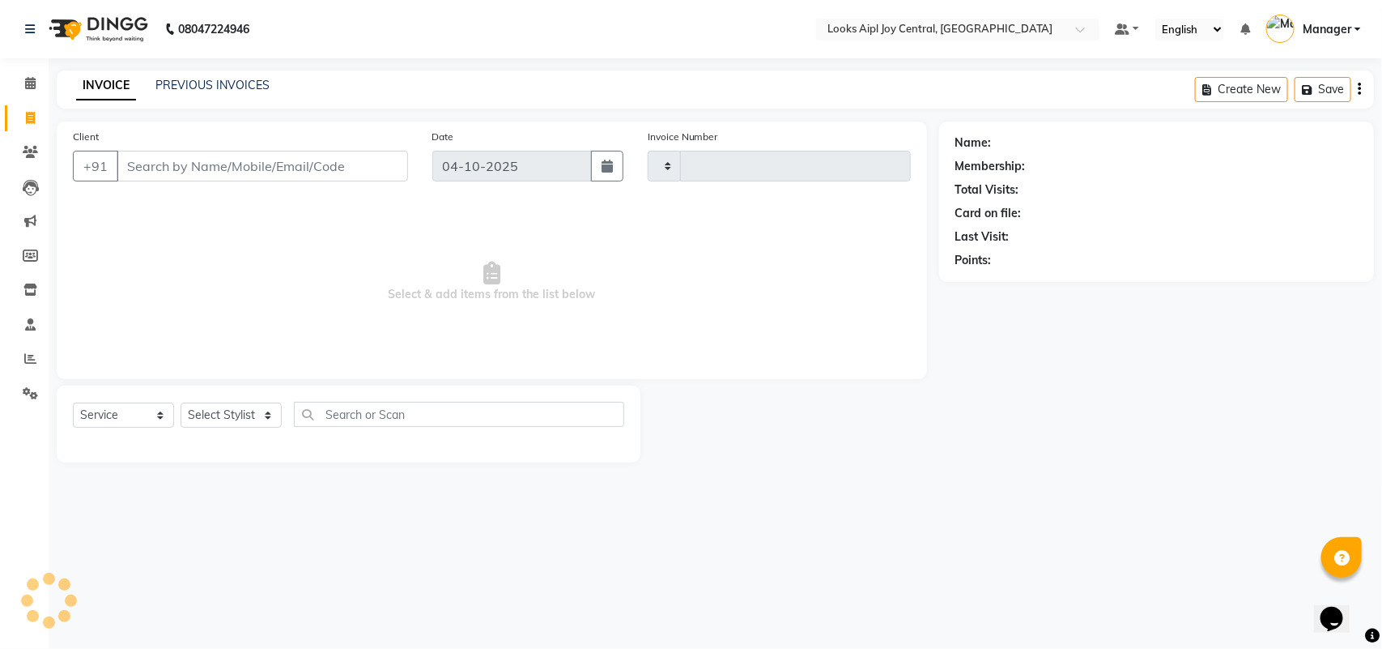
type input "0507"
select select "6032"
